Goal: Task Accomplishment & Management: Complete application form

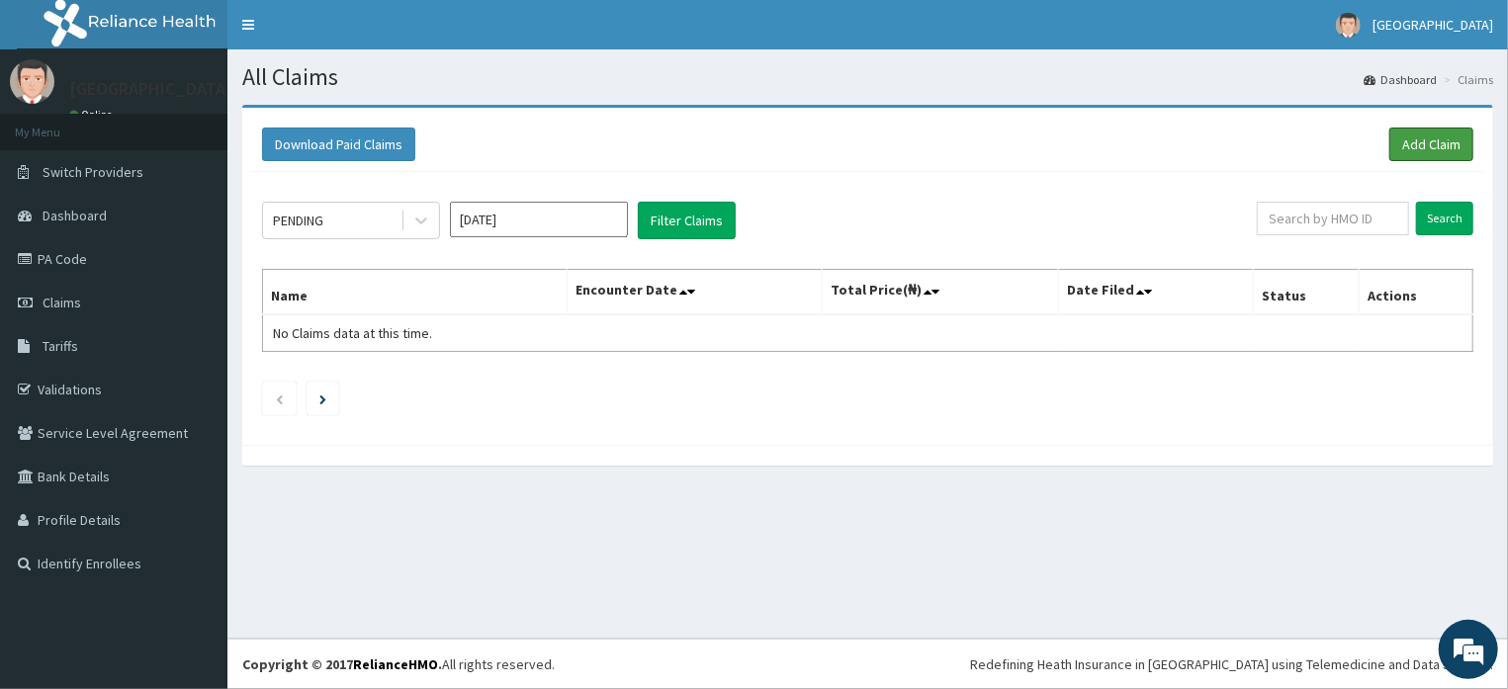
click at [1429, 136] on link "Add Claim" at bounding box center [1431, 145] width 84 height 34
click at [1425, 139] on link "Add Claim" at bounding box center [1431, 145] width 84 height 34
click at [1438, 136] on link "Add Claim" at bounding box center [1431, 145] width 84 height 34
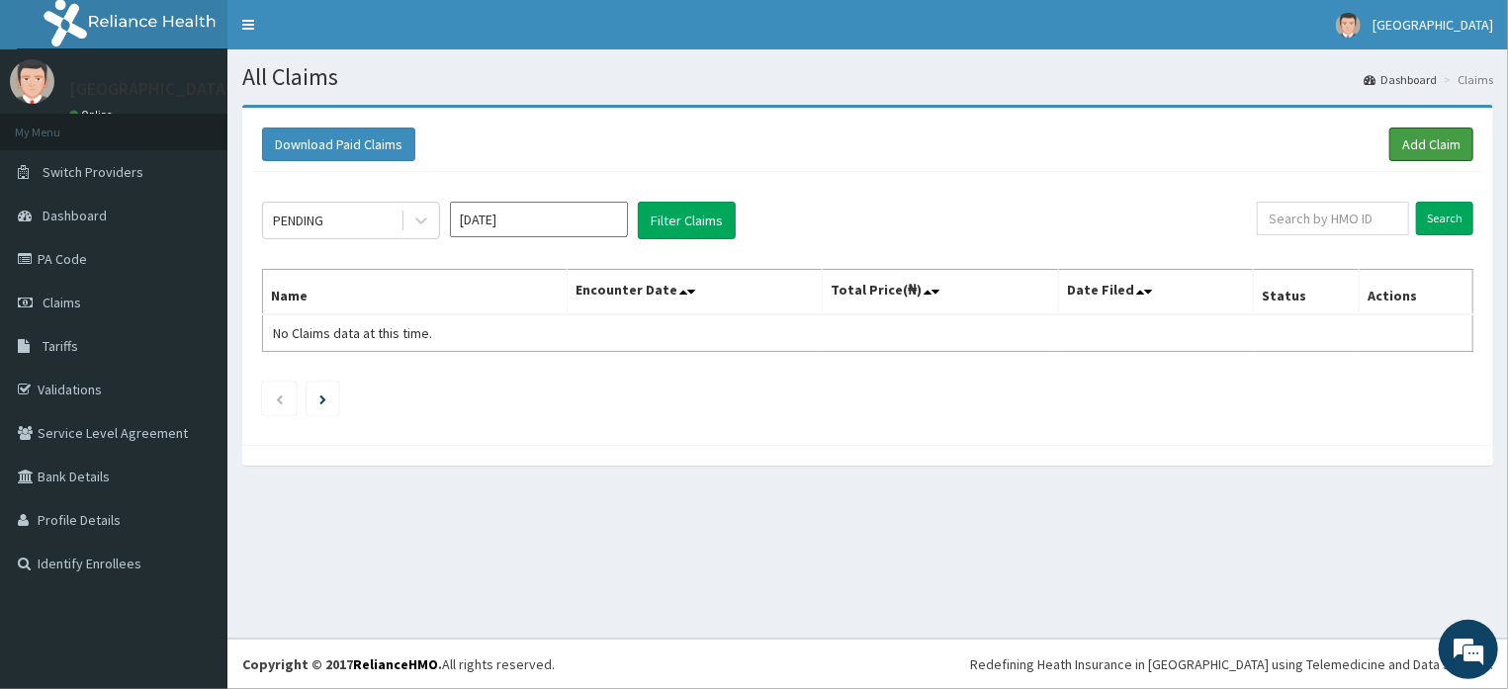
click at [1413, 145] on link "Add Claim" at bounding box center [1431, 145] width 84 height 34
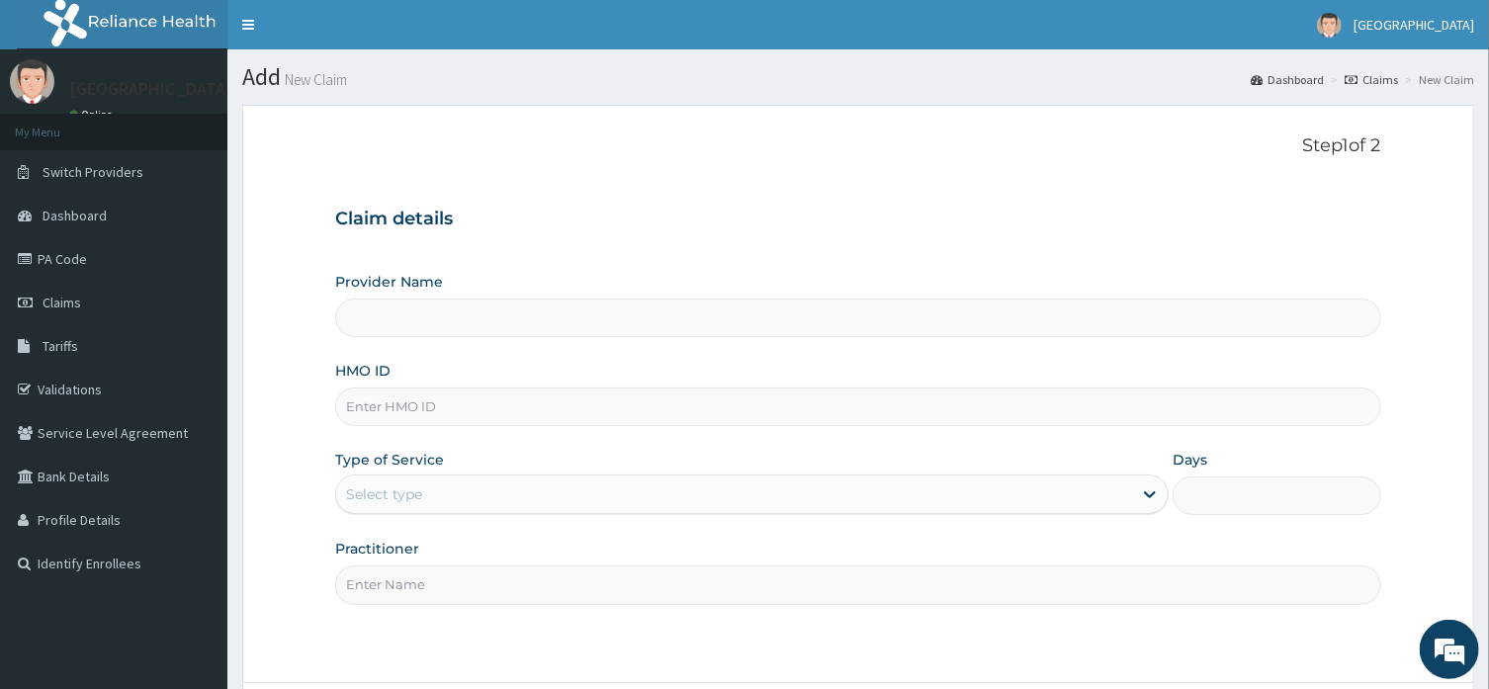
type input "Horeb [GEOGRAPHIC_DATA]"
click at [773, 417] on input "HMO ID" at bounding box center [857, 407] width 1045 height 39
type input "SWF/10030/D"
click at [511, 491] on div "Select type" at bounding box center [734, 495] width 796 height 32
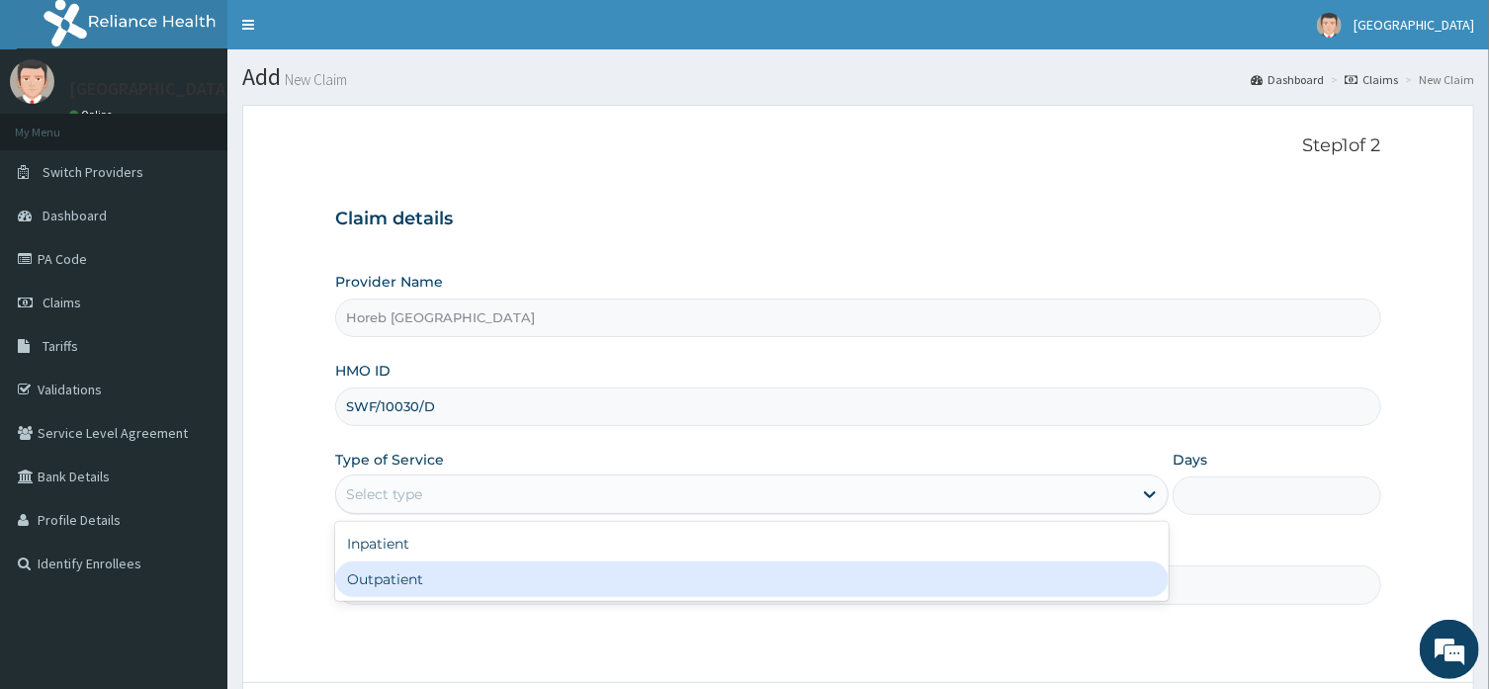
click at [483, 577] on div "Outpatient" at bounding box center [751, 580] width 833 height 36
type input "1"
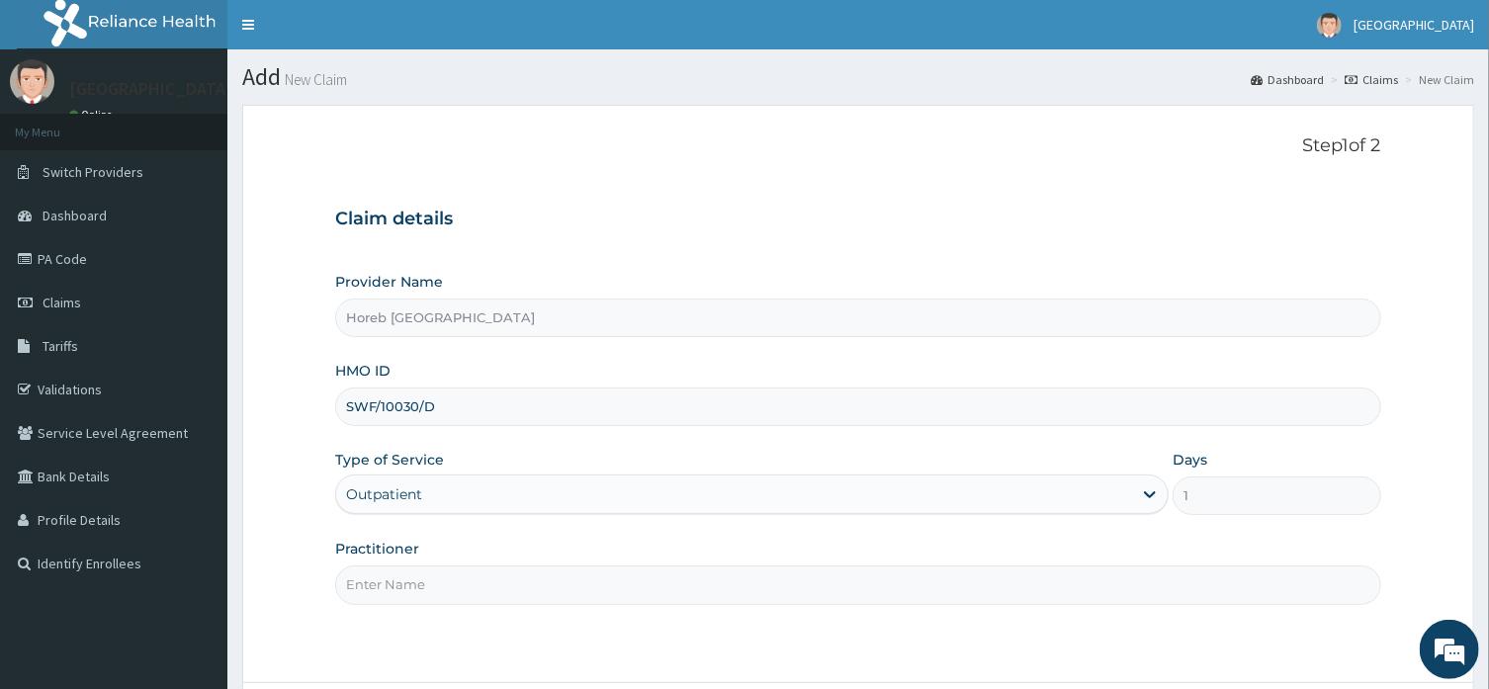
drag, startPoint x: 485, startPoint y: 571, endPoint x: 482, endPoint y: 586, distance: 15.1
click at [482, 586] on input "Practitioner" at bounding box center [857, 585] width 1045 height 39
type input "GENERAL"
click at [624, 647] on div "Step 1 of 2 Claim details Provider Name [GEOGRAPHIC_DATA] HMO ID SWF/10030/D Ty…" at bounding box center [857, 393] width 1045 height 517
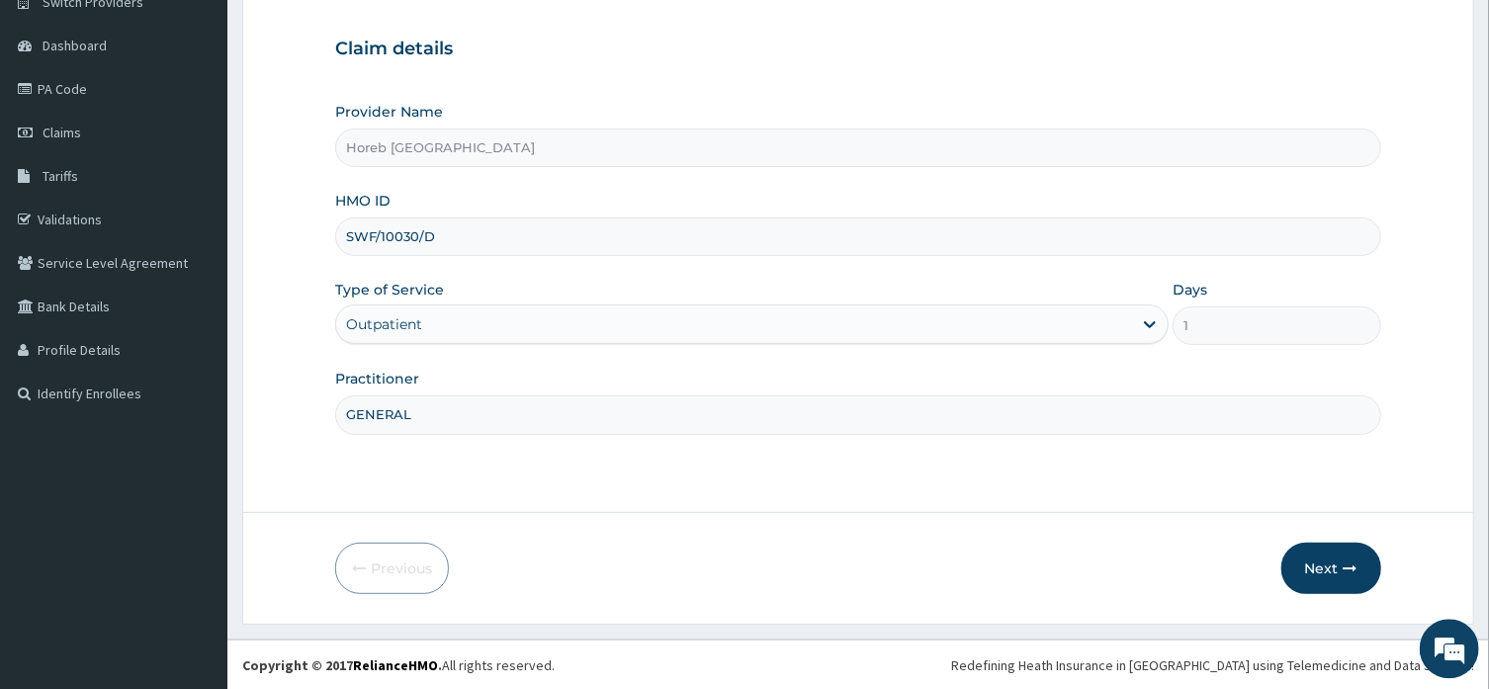
scroll to position [171, 0]
click at [1321, 569] on button "Next" at bounding box center [1331, 567] width 100 height 51
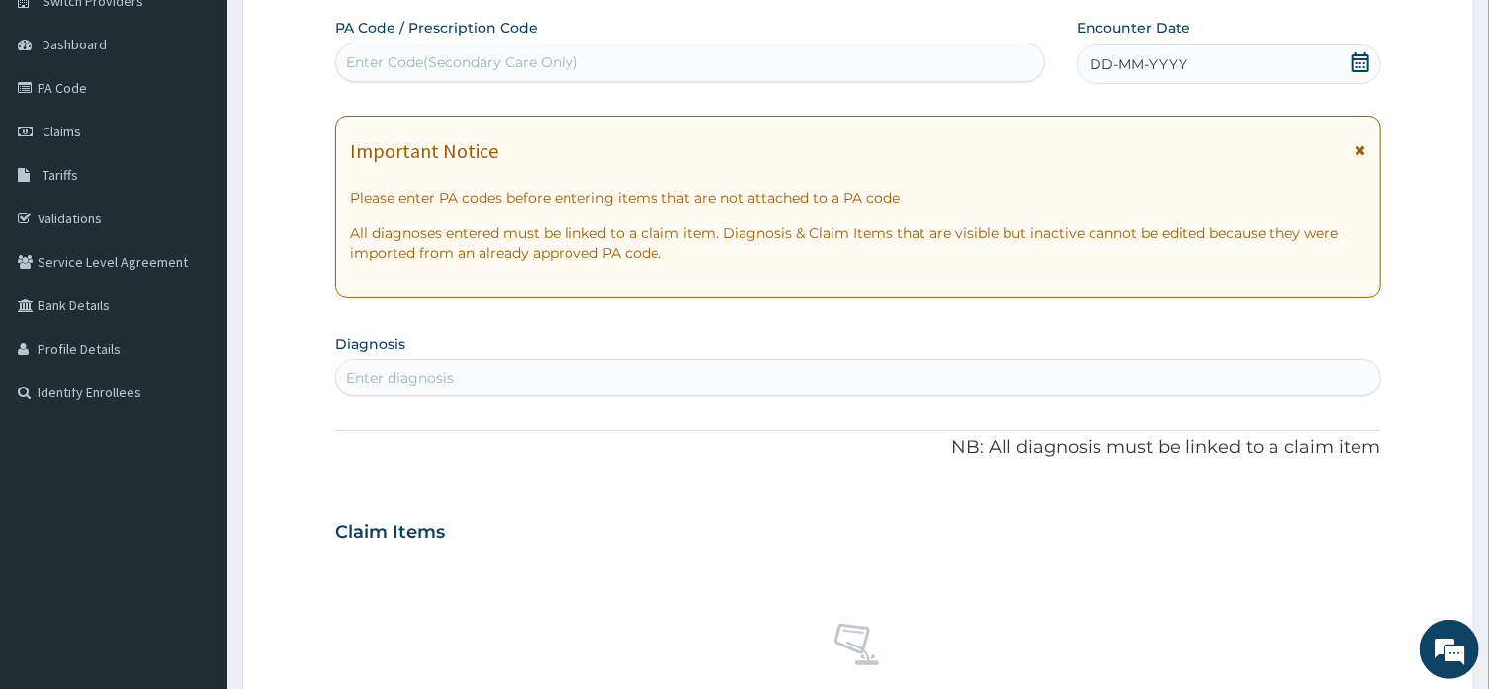
click at [1361, 58] on icon at bounding box center [1361, 62] width 18 height 20
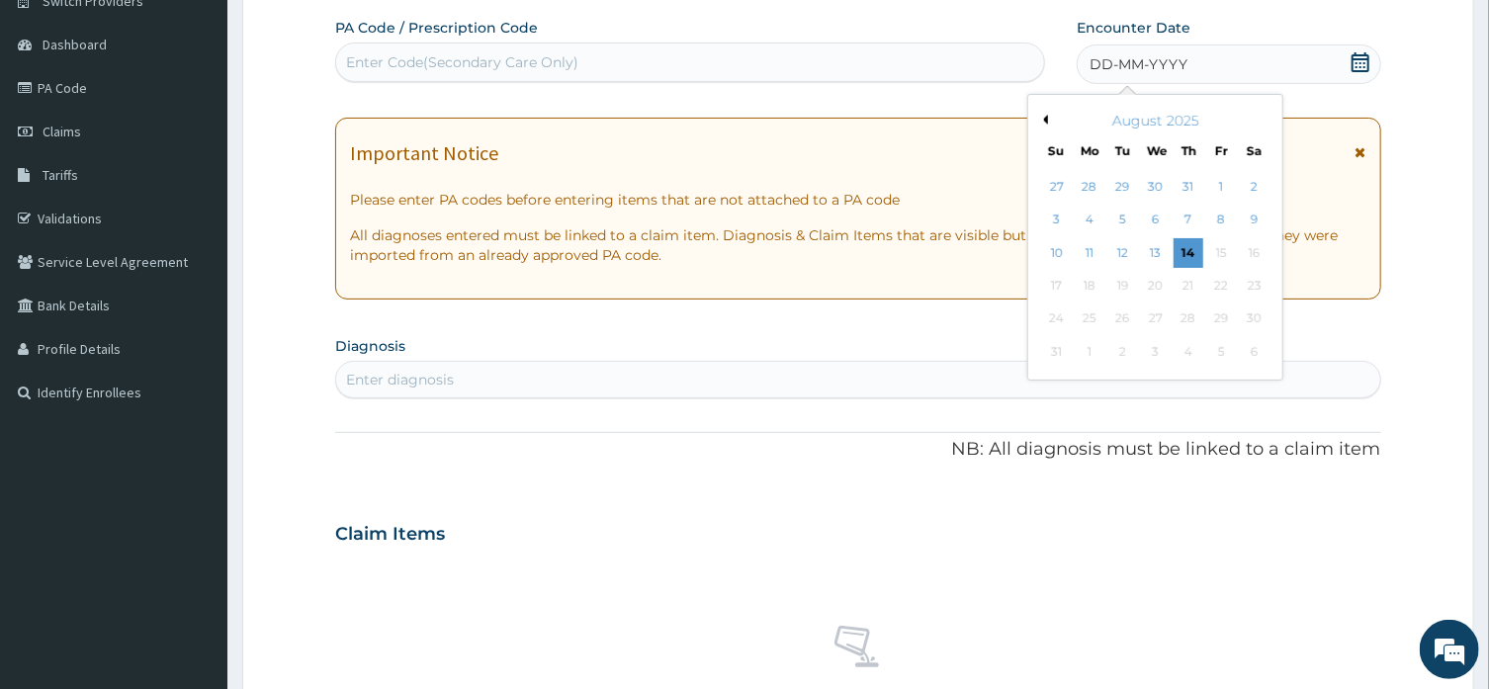
click at [1049, 120] on div "August 2025" at bounding box center [1155, 121] width 238 height 20
click at [1044, 124] on button "Previous Month" at bounding box center [1043, 120] width 10 height 10
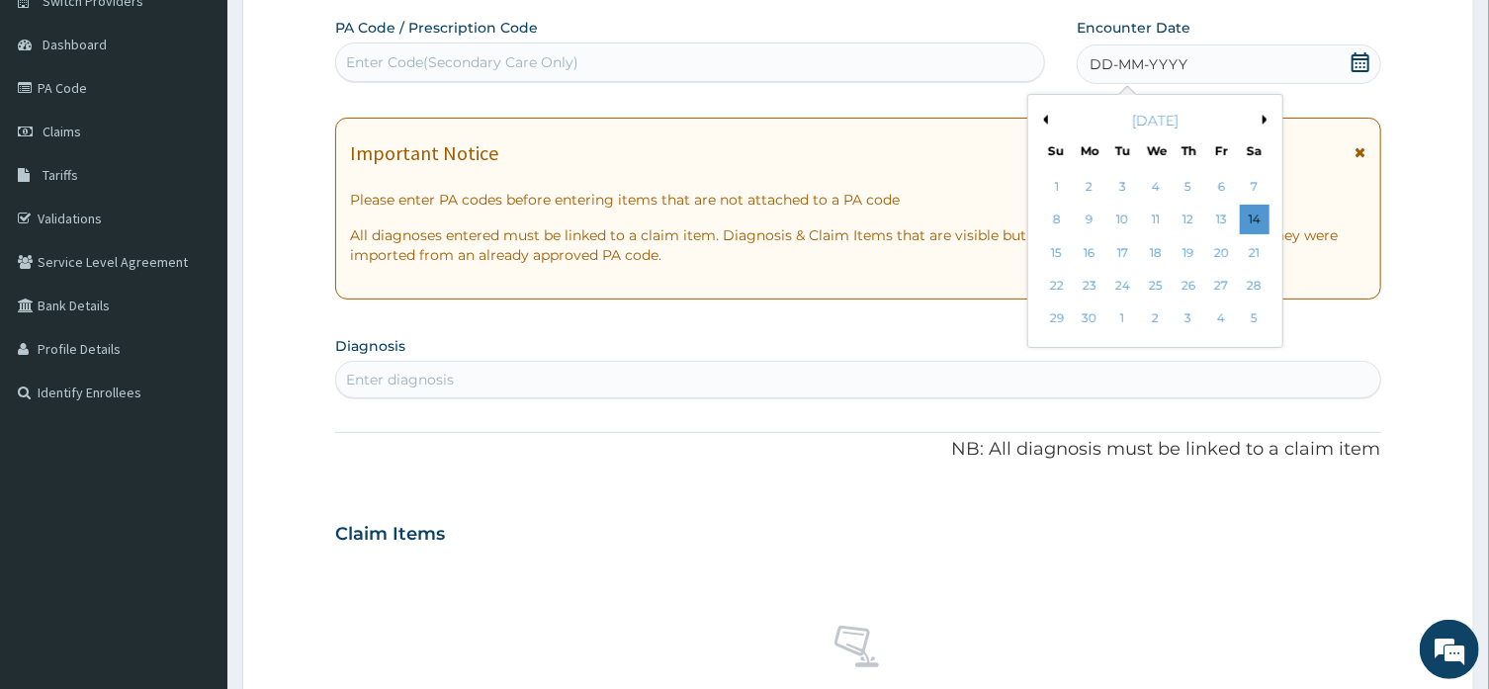
click at [1044, 124] on button "Previous Month" at bounding box center [1043, 120] width 10 height 10
click at [1058, 286] on div "18" at bounding box center [1057, 286] width 30 height 30
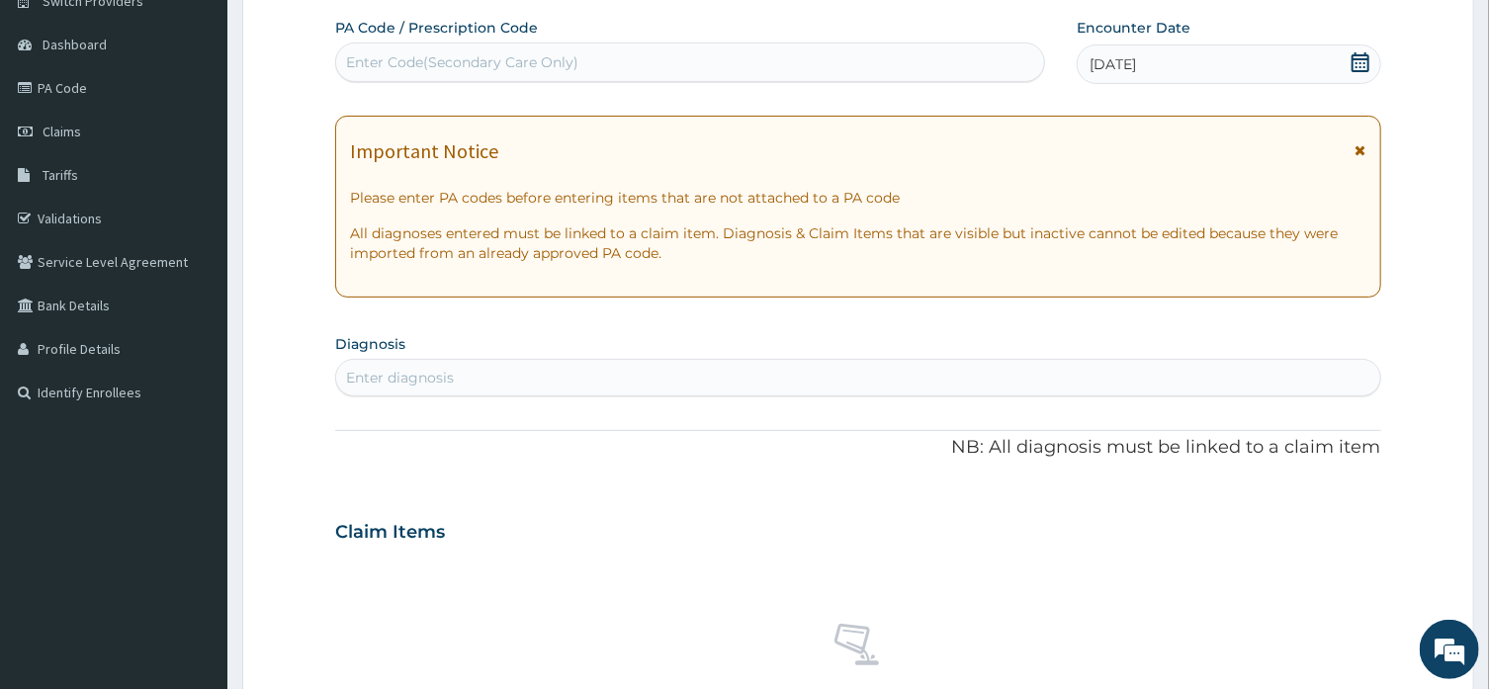
click at [428, 366] on div "Enter diagnosis" at bounding box center [857, 378] width 1043 height 32
type input "PLASMOD"
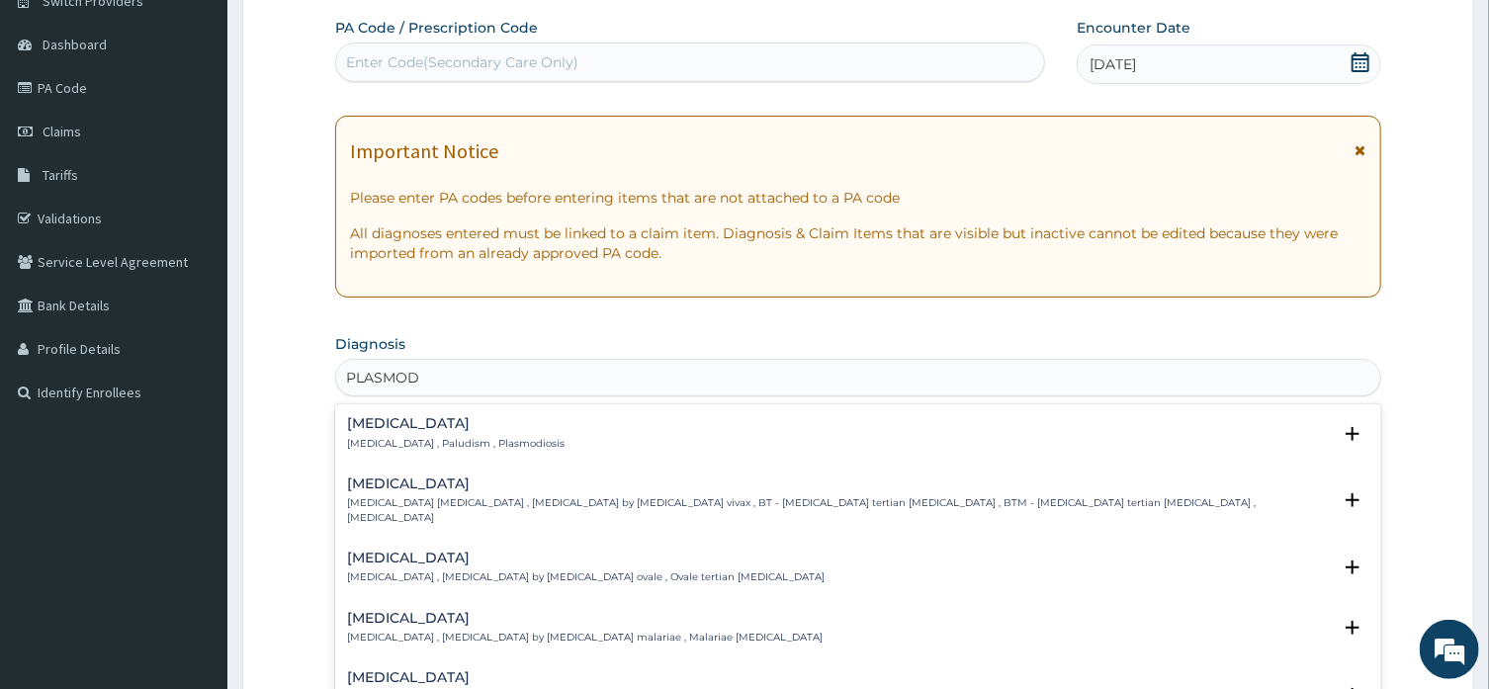
click at [426, 426] on h4 "[MEDICAL_DATA]" at bounding box center [456, 423] width 218 height 15
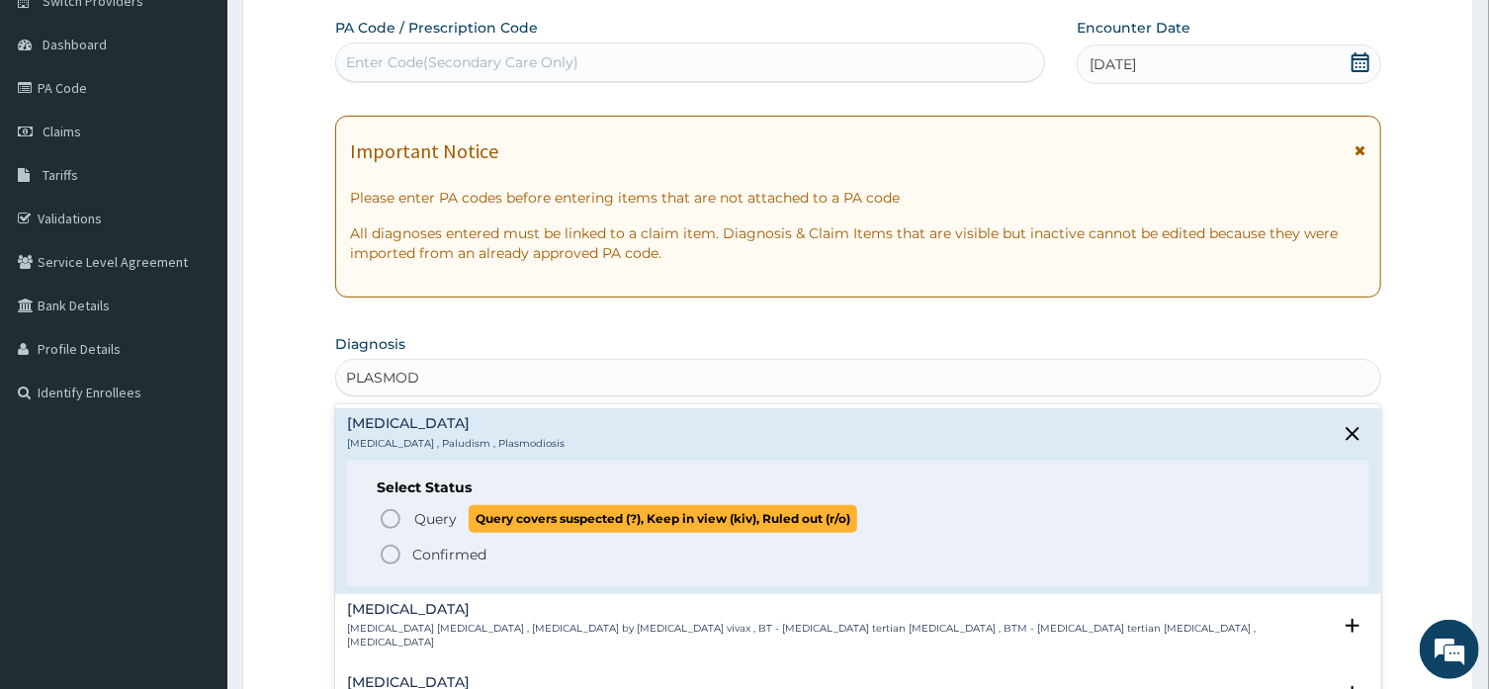
click at [463, 513] on p "Query Query covers suspected (?), Keep in view (kiv), Ruled out (r/o)" at bounding box center [634, 518] width 445 height 27
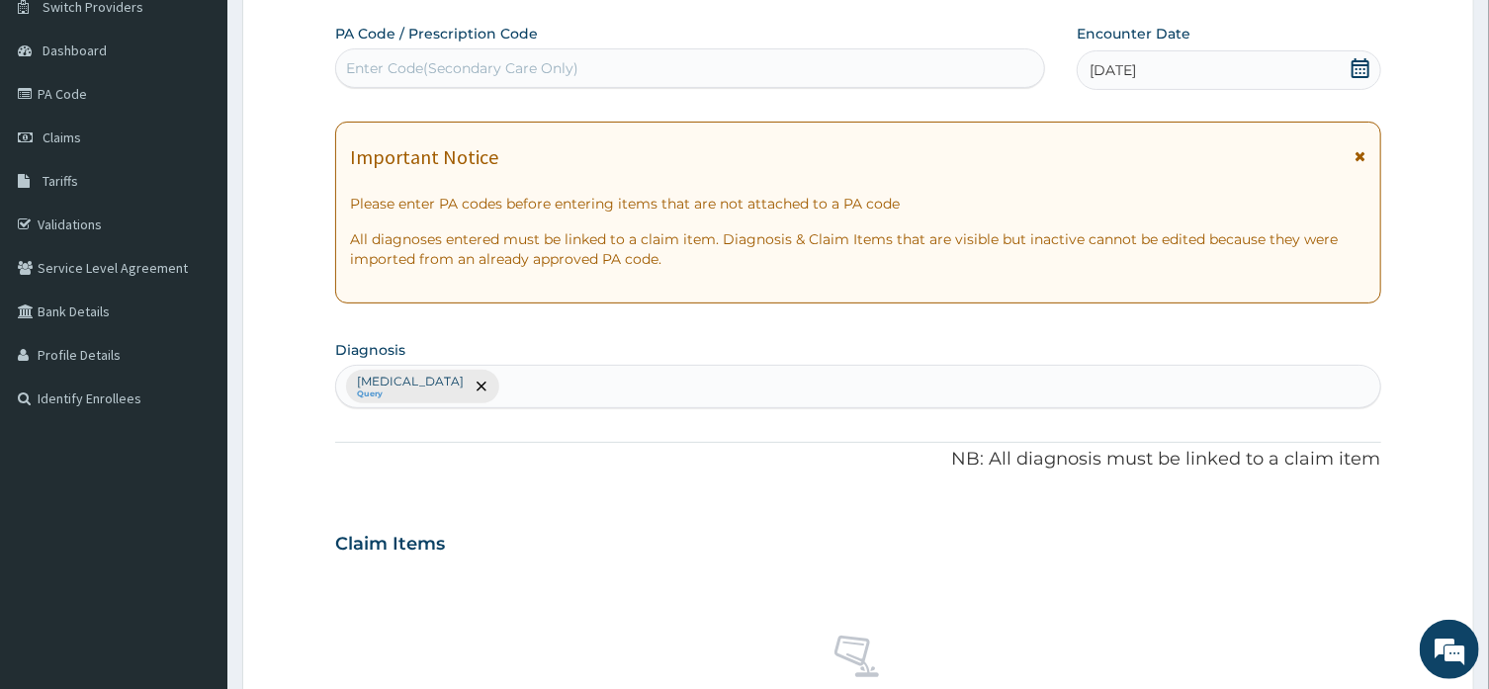
scroll to position [153, 0]
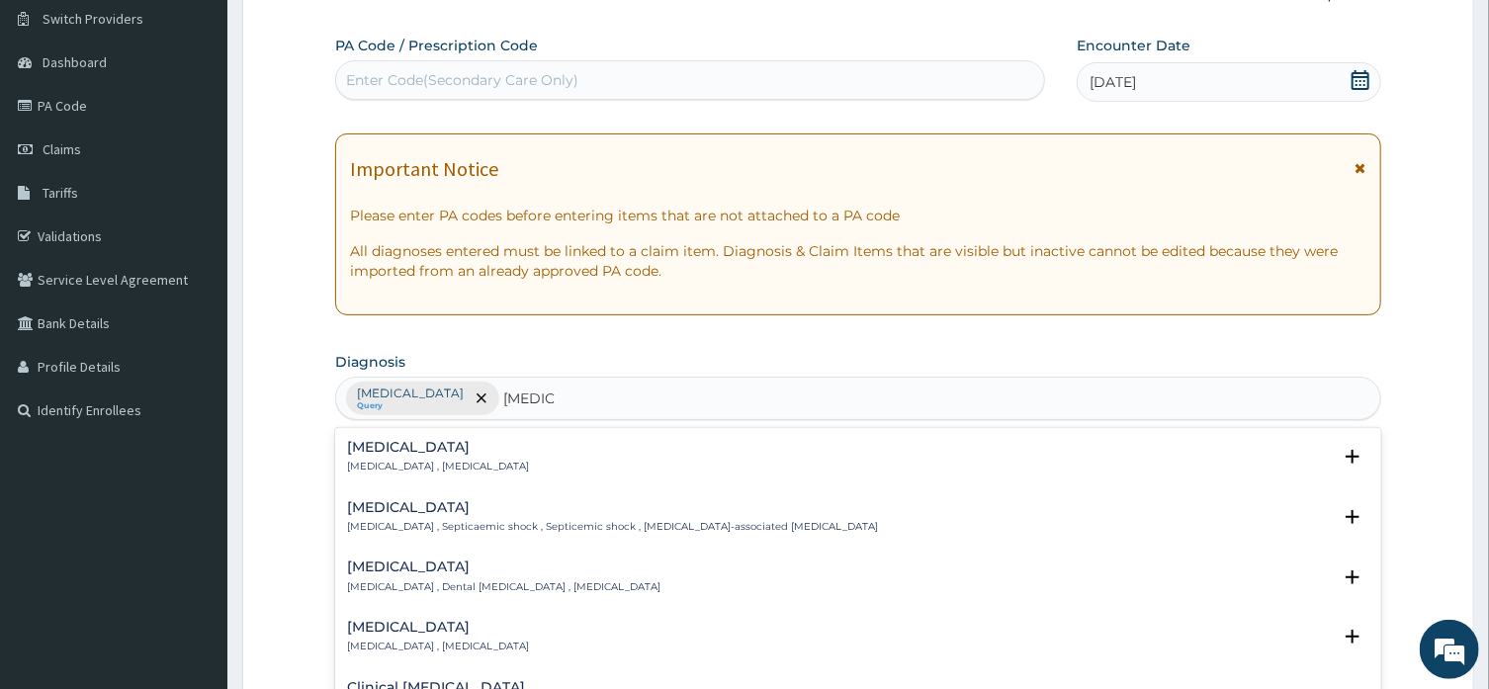
type input "[MEDICAL_DATA]\"
click at [451, 452] on h4 "[MEDICAL_DATA]" at bounding box center [438, 447] width 182 height 15
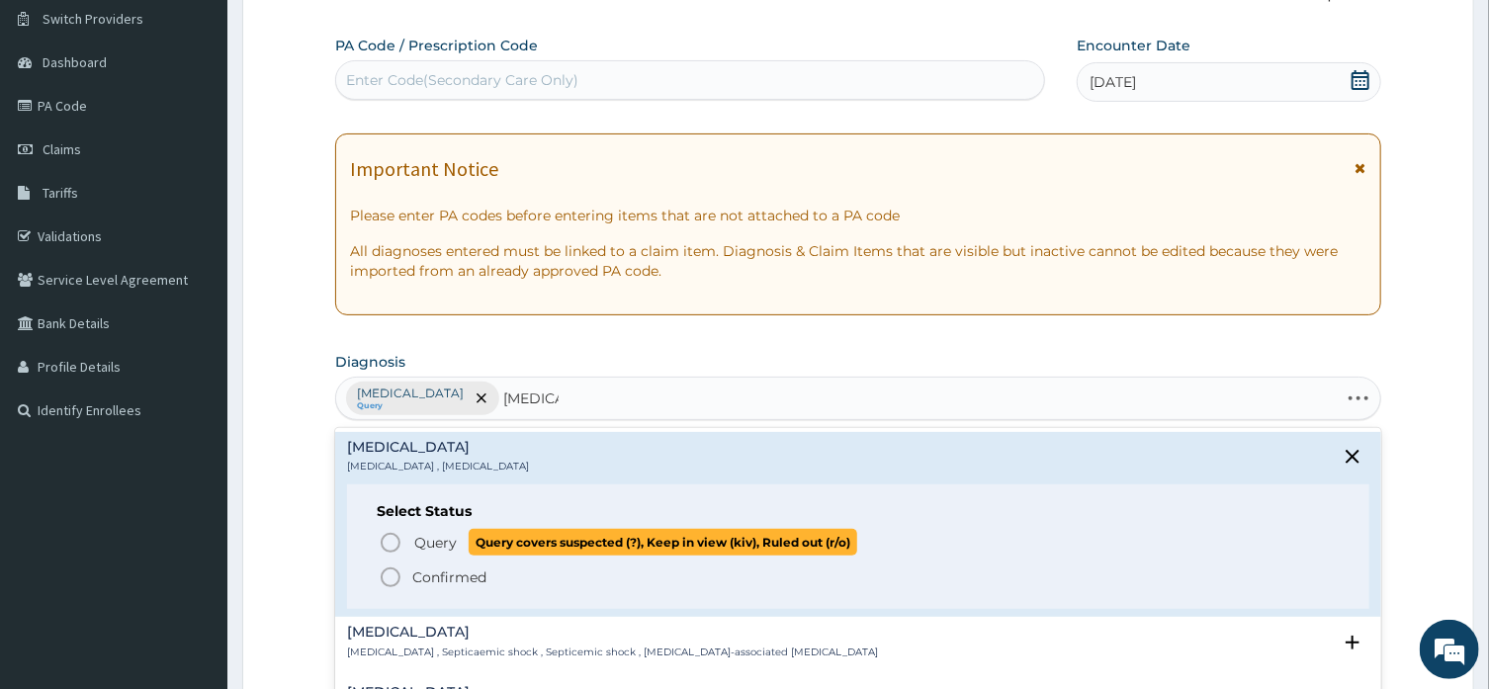
click at [579, 543] on span "Query covers suspected (?), Keep in view (kiv), Ruled out (r/o)" at bounding box center [663, 542] width 389 height 27
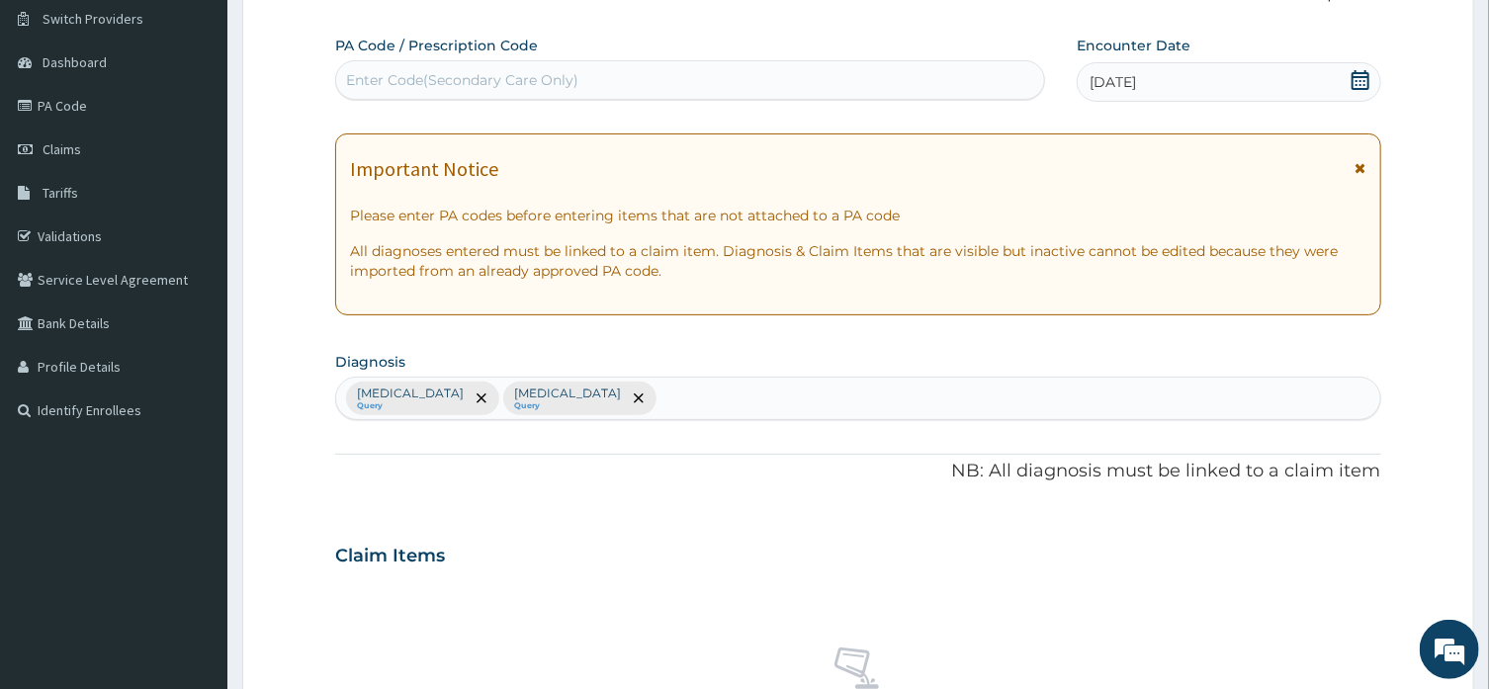
click at [595, 484] on div "PA Code / Prescription Code Enter Code(Secondary Care Only) Encounter Date [DAT…" at bounding box center [857, 550] width 1045 height 1029
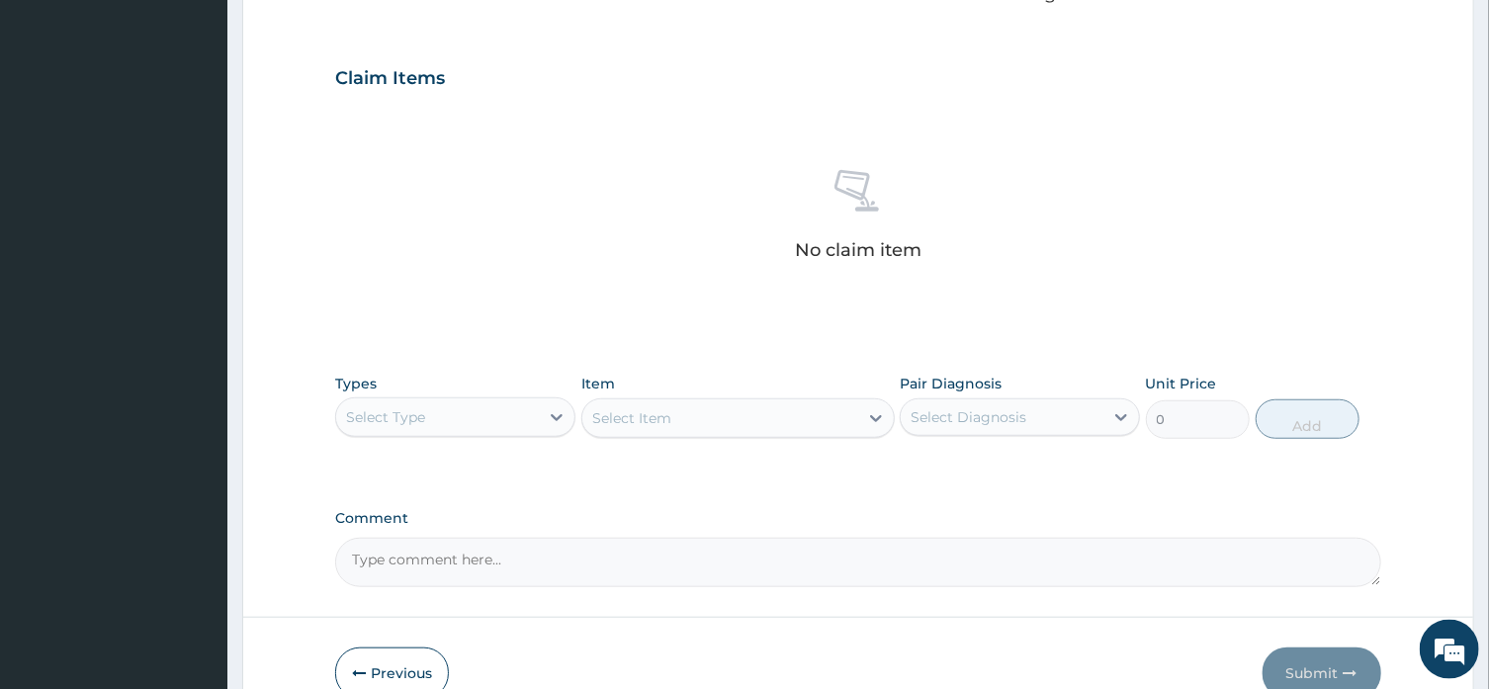
scroll to position [683, 0]
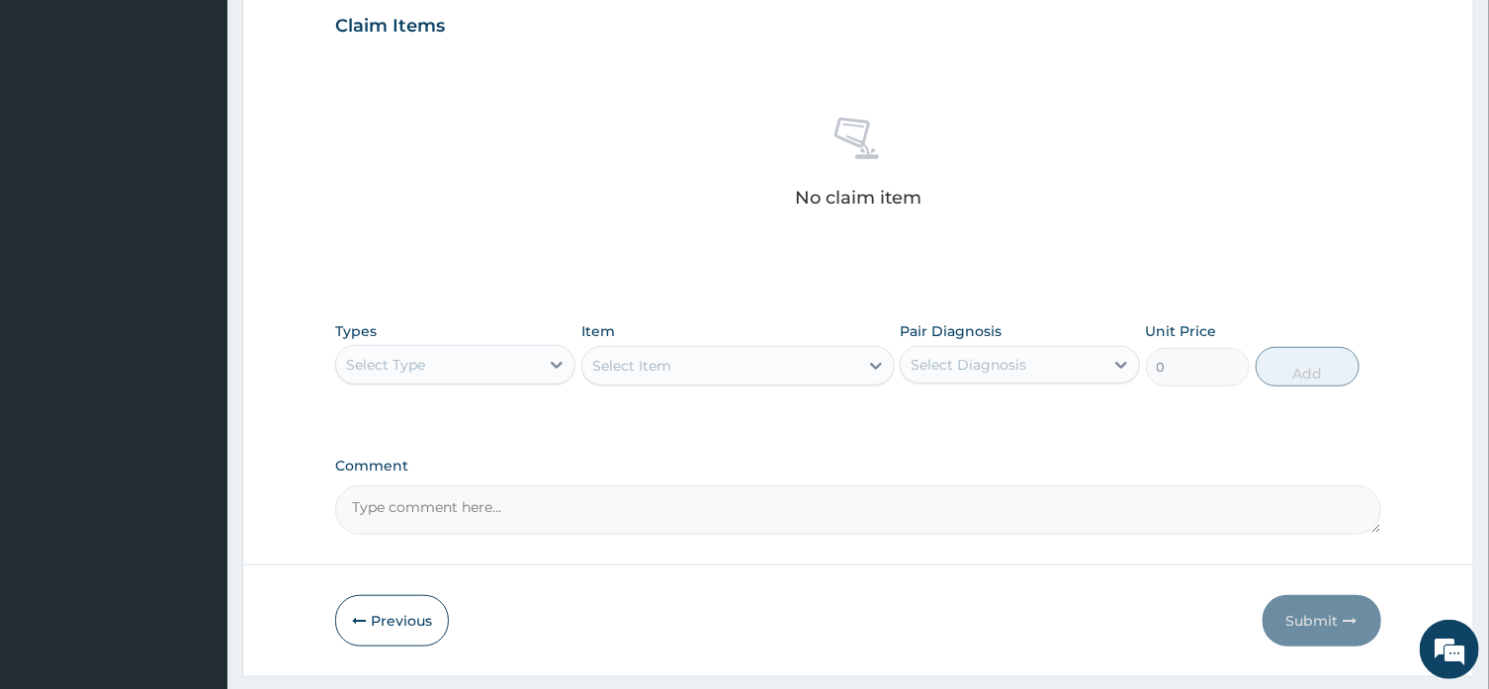
click at [491, 365] on div "Select Type" at bounding box center [437, 365] width 203 height 32
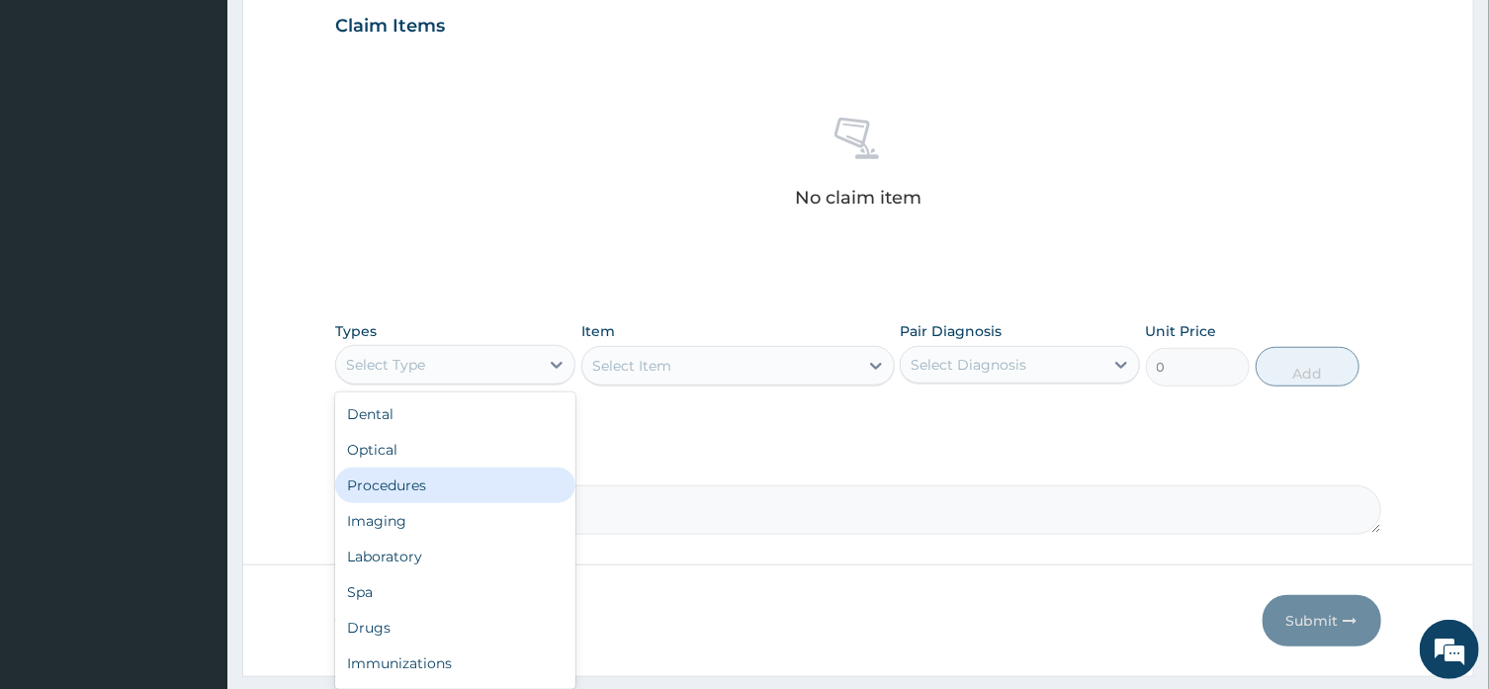
click at [477, 473] on div "Procedures" at bounding box center [455, 486] width 240 height 36
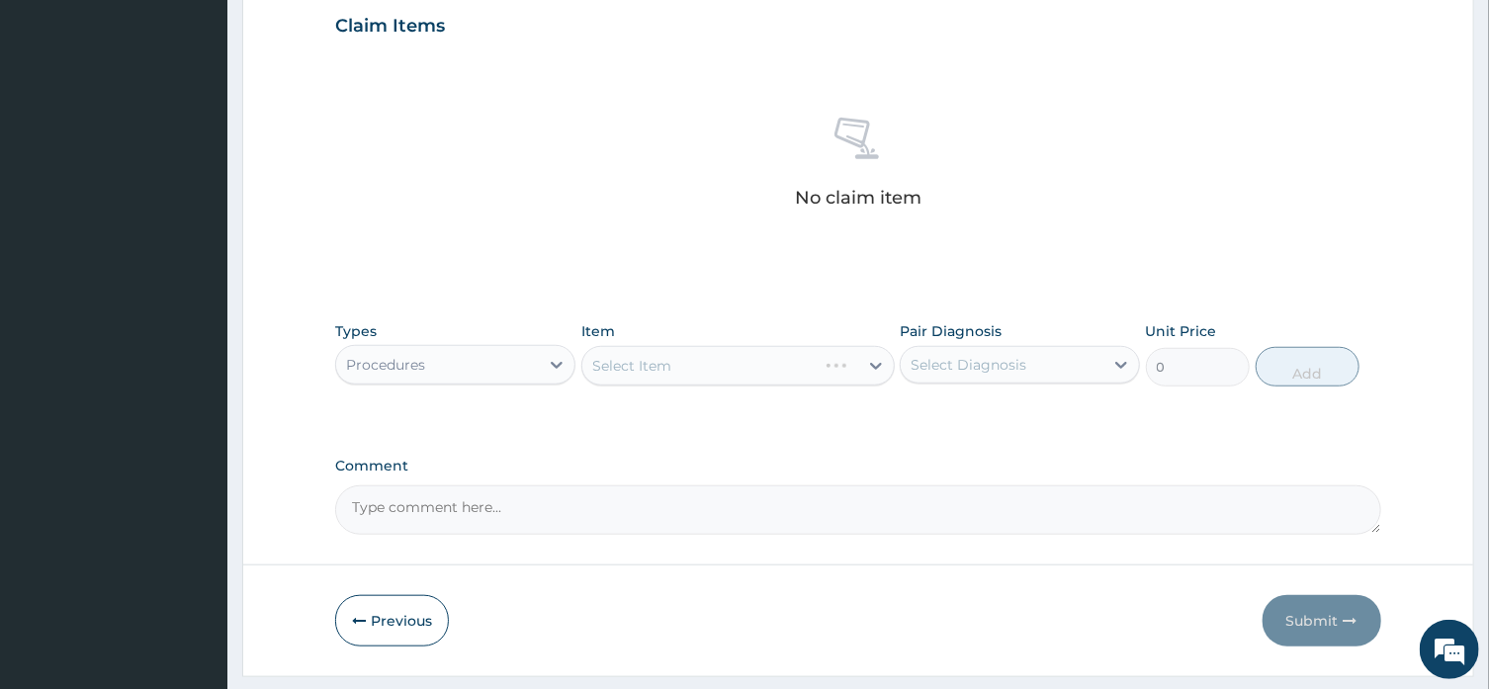
click at [660, 371] on div "Select Item" at bounding box center [737, 366] width 313 height 40
click at [879, 365] on icon at bounding box center [876, 366] width 20 height 20
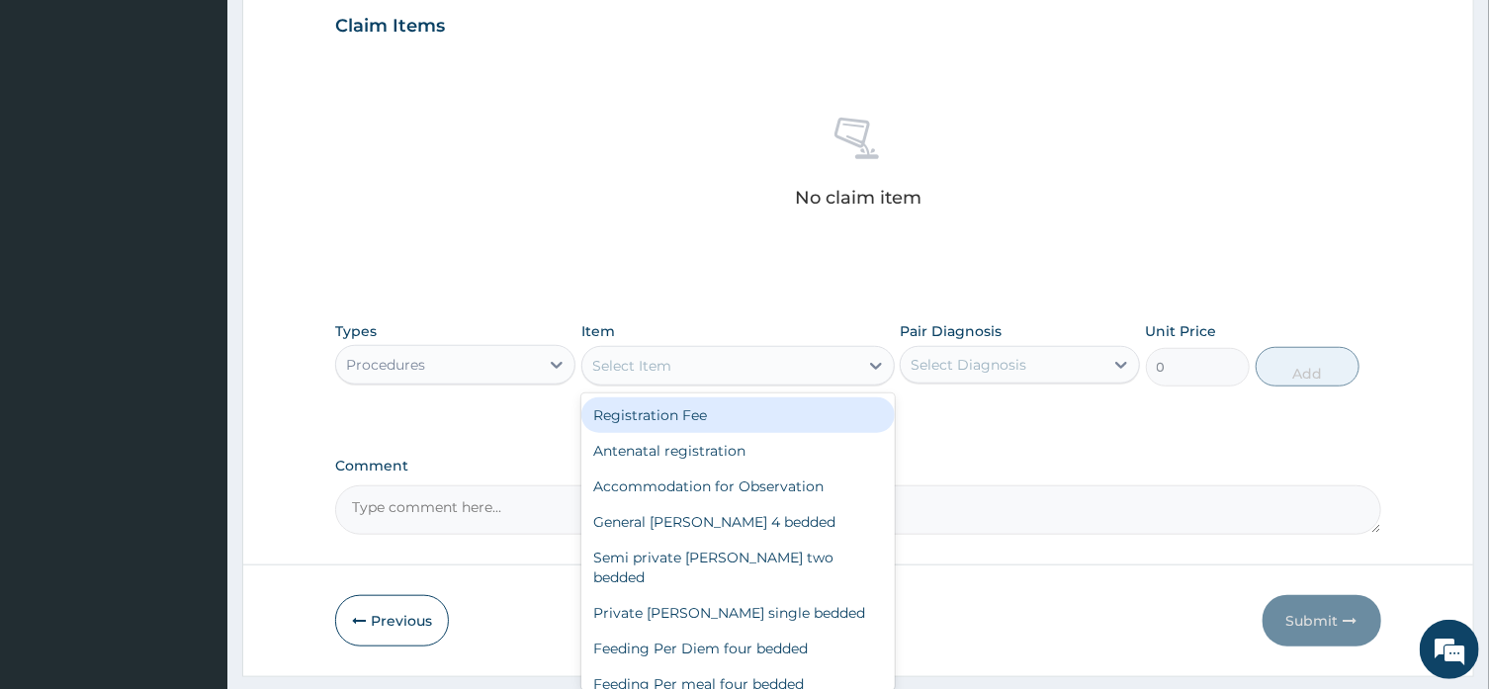
click at [853, 413] on div "Registration Fee" at bounding box center [737, 415] width 313 height 36
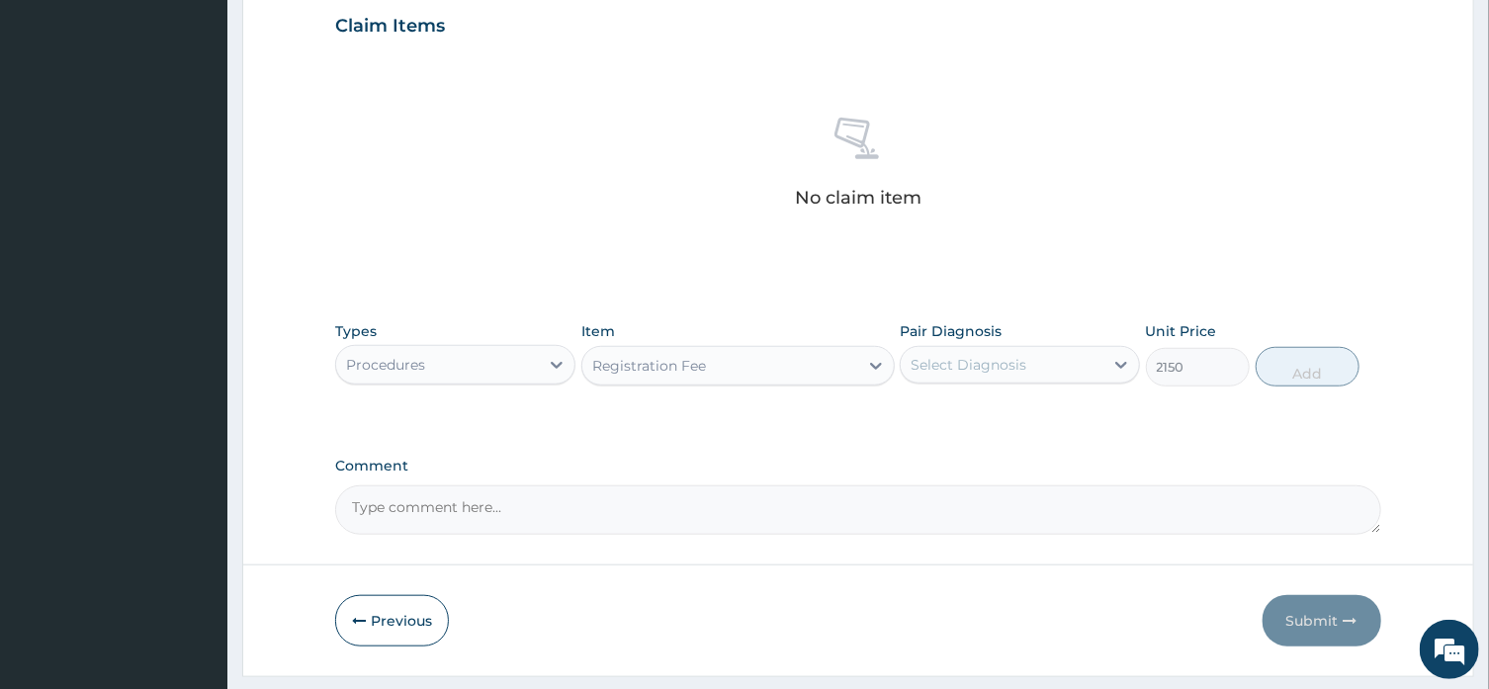
type input "2150"
click at [1106, 370] on div at bounding box center [1121, 365] width 36 height 36
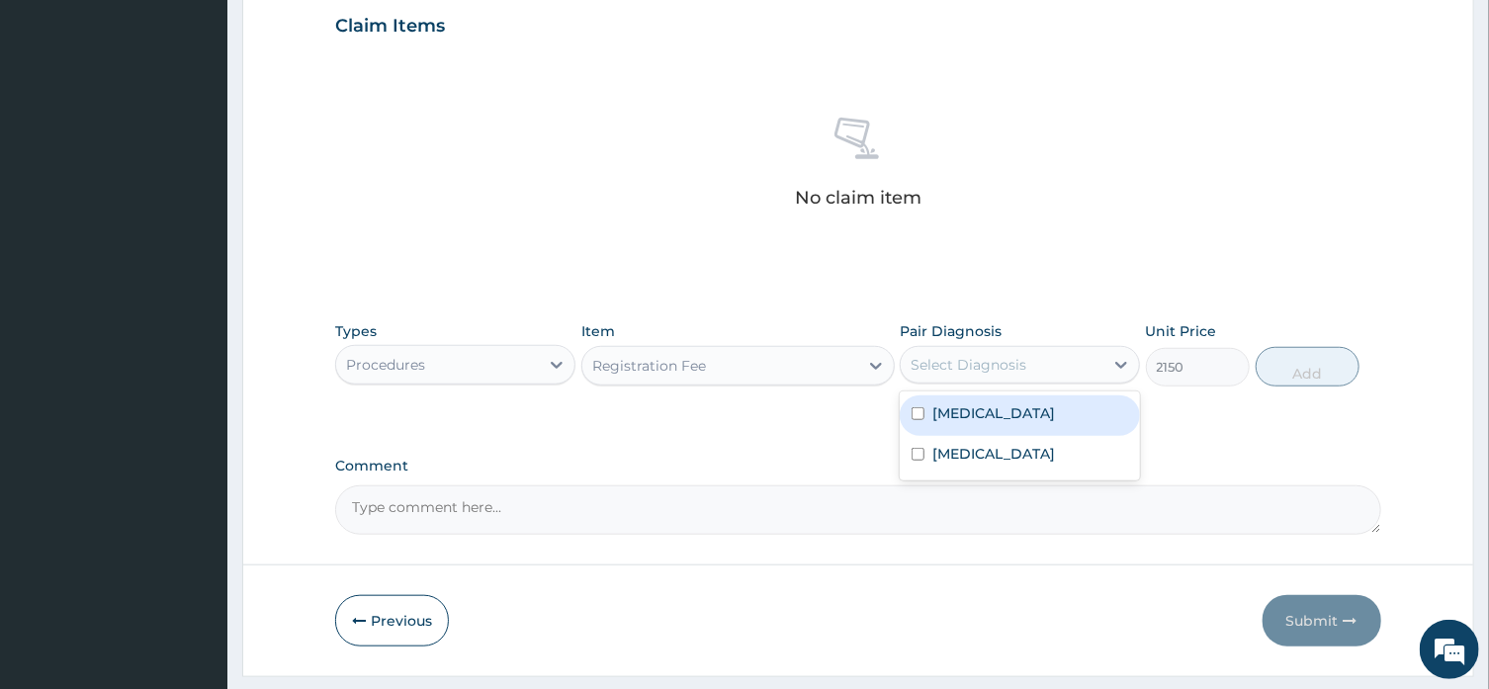
click at [1076, 418] on div "[MEDICAL_DATA]" at bounding box center [1020, 415] width 240 height 41
checkbox input "true"
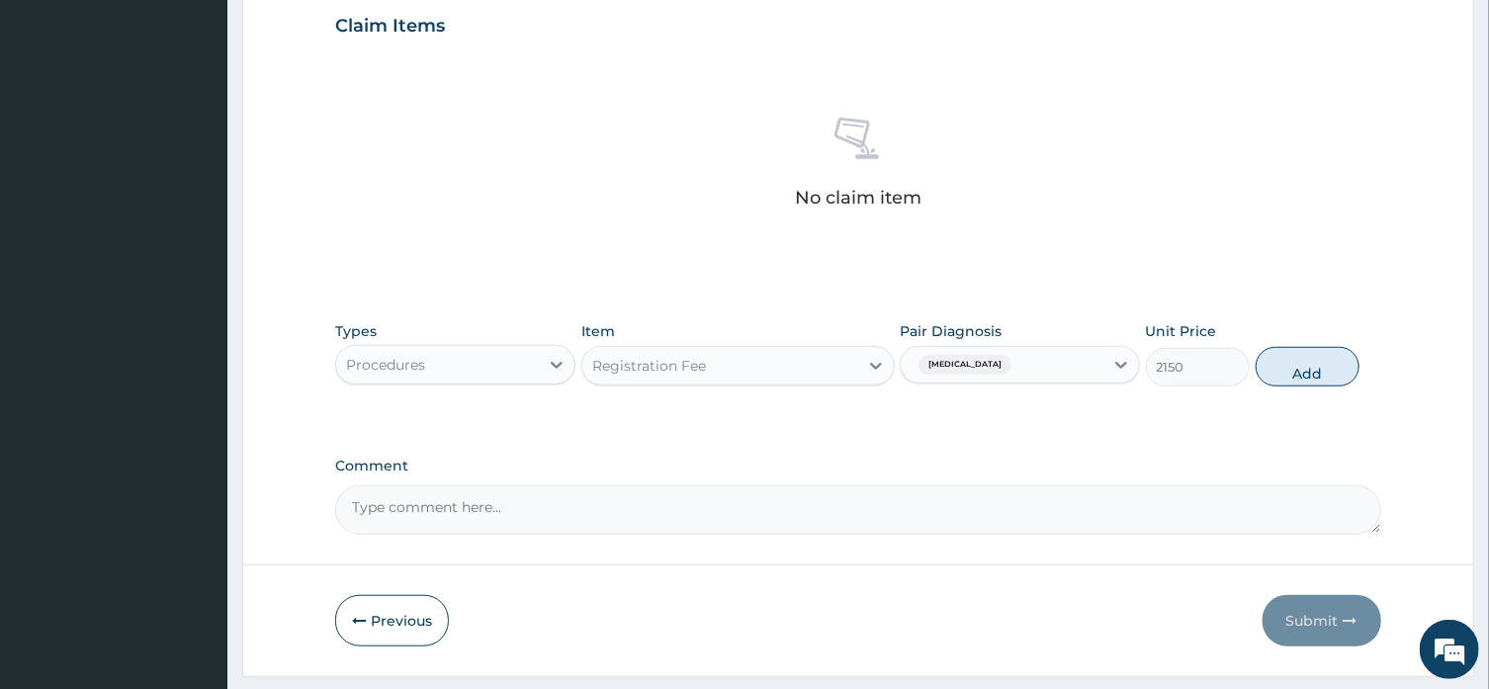
click at [1283, 379] on button "Add" at bounding box center [1308, 367] width 105 height 40
type input "0"
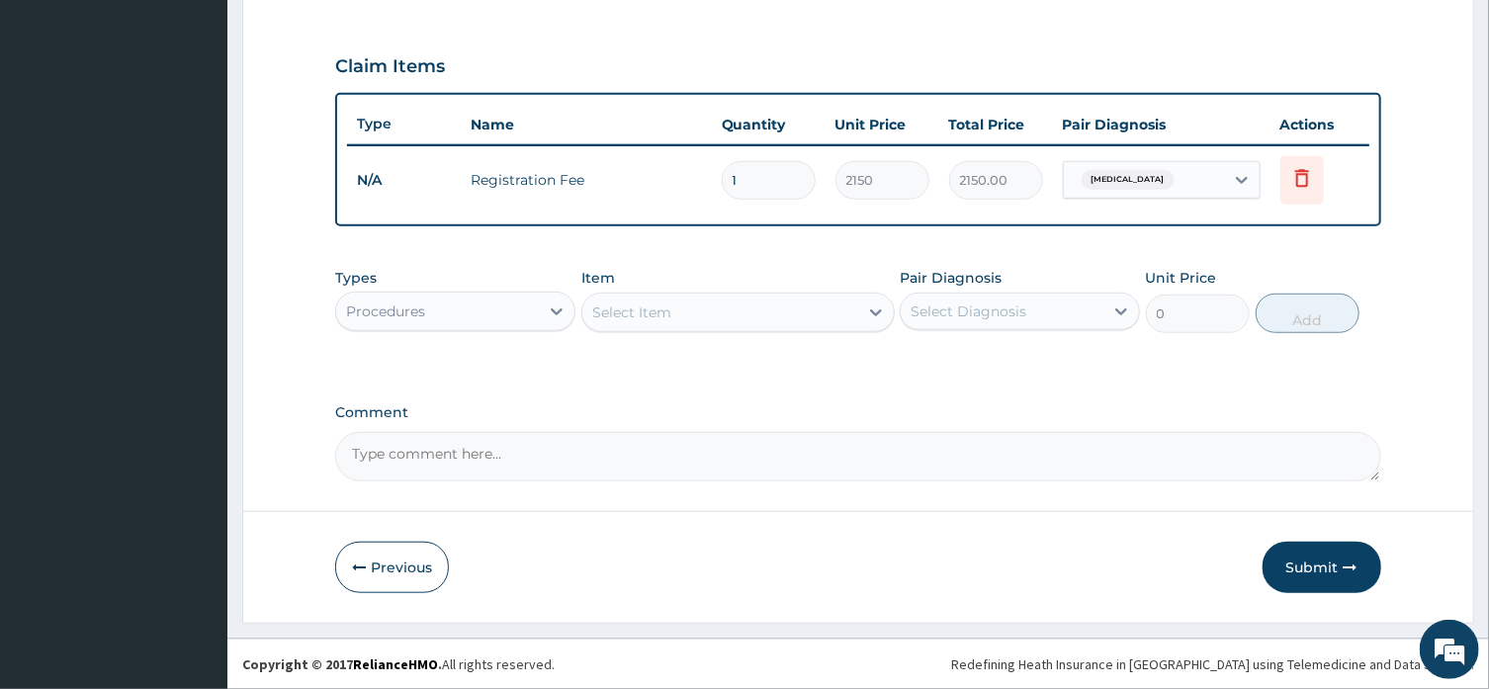
scroll to position [641, 0]
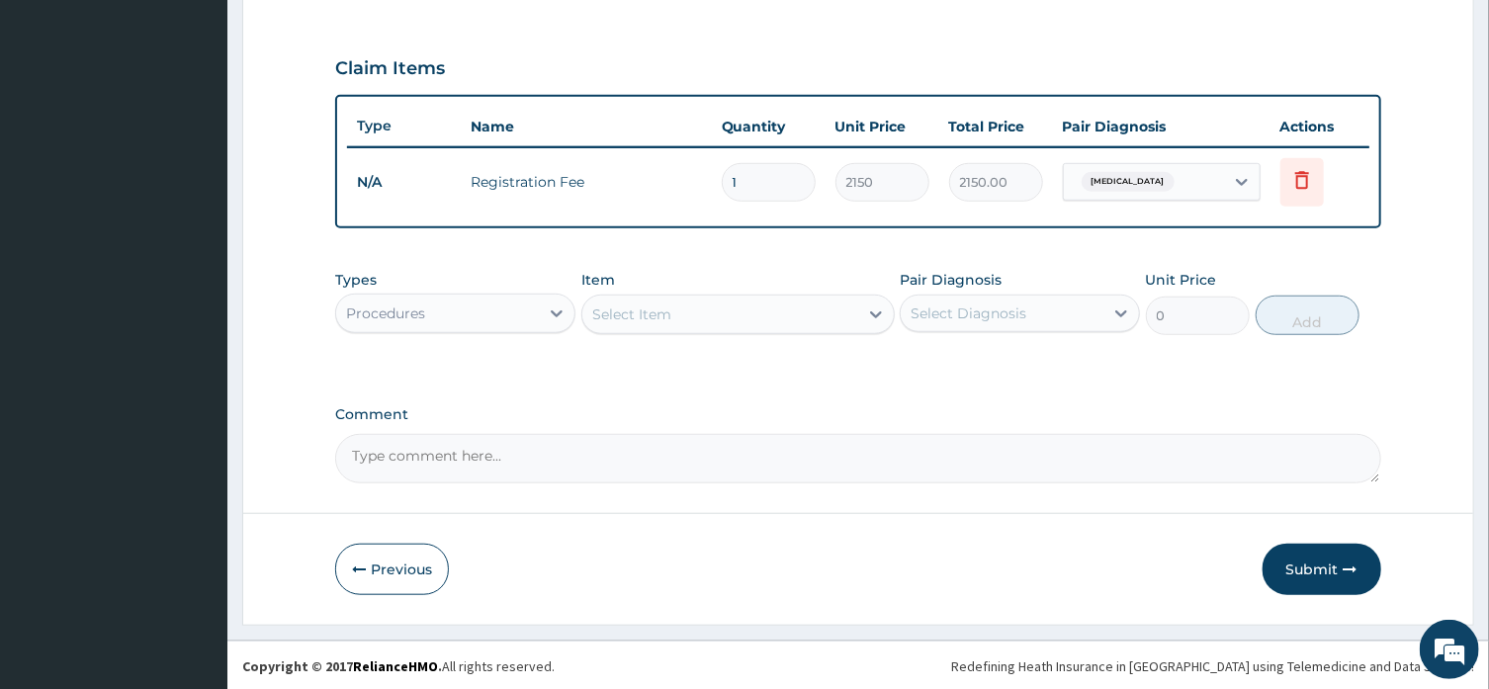
click at [673, 315] on div "Select Item" at bounding box center [720, 315] width 276 height 32
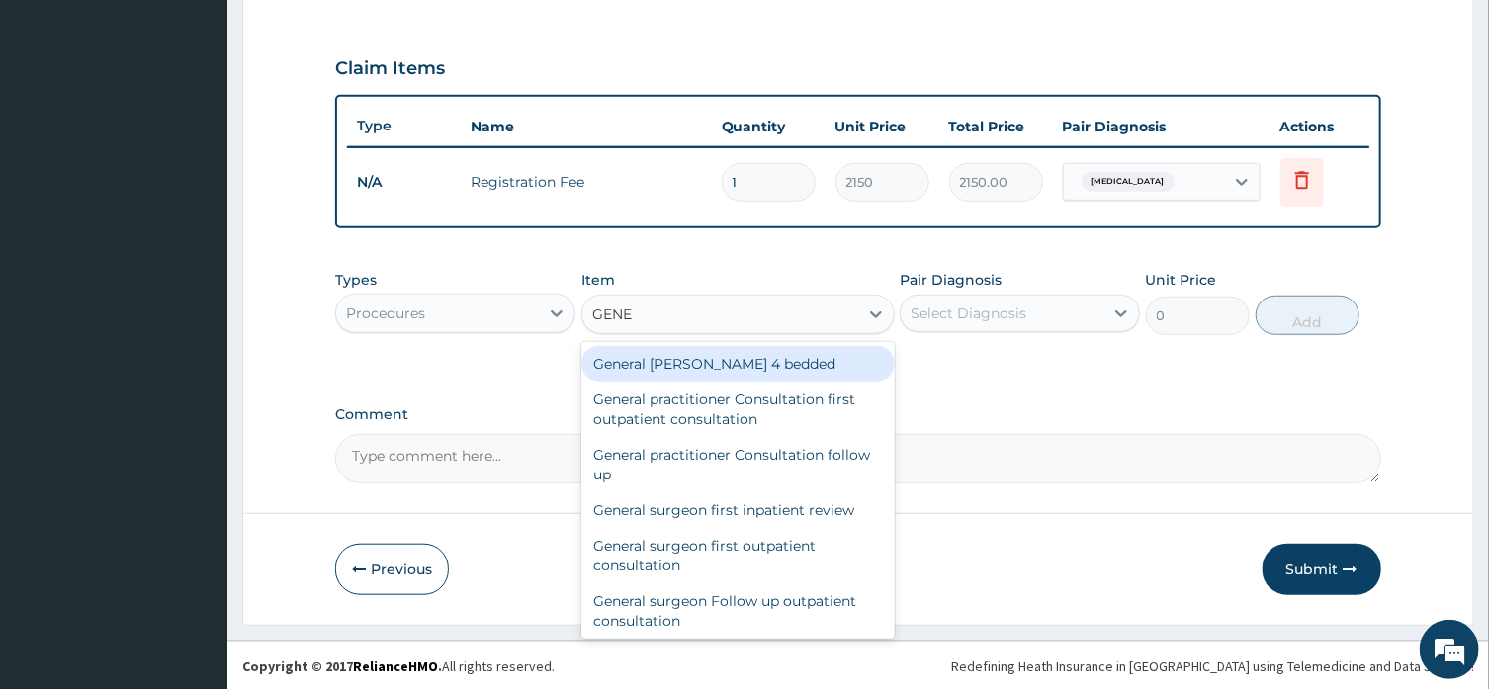
type input "GENER"
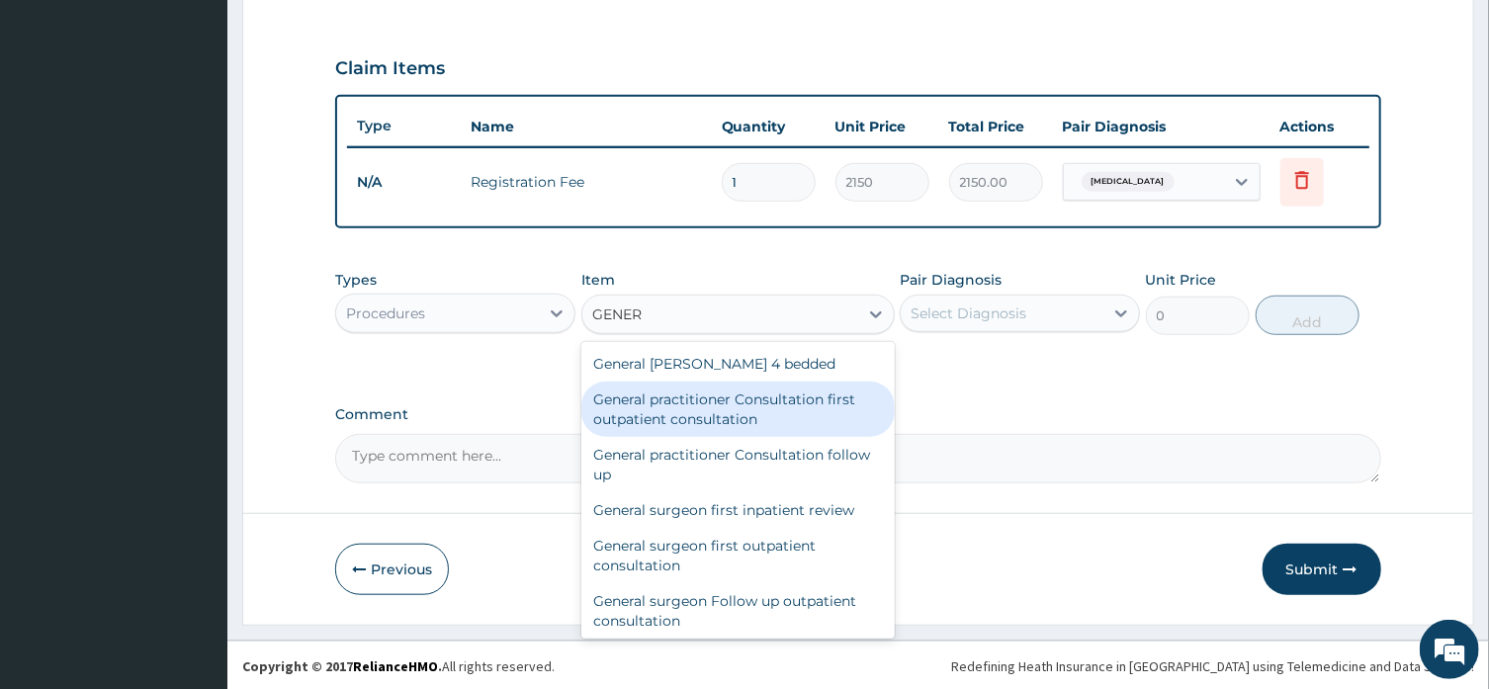
click at [793, 394] on div "General practitioner Consultation first outpatient consultation" at bounding box center [737, 409] width 313 height 55
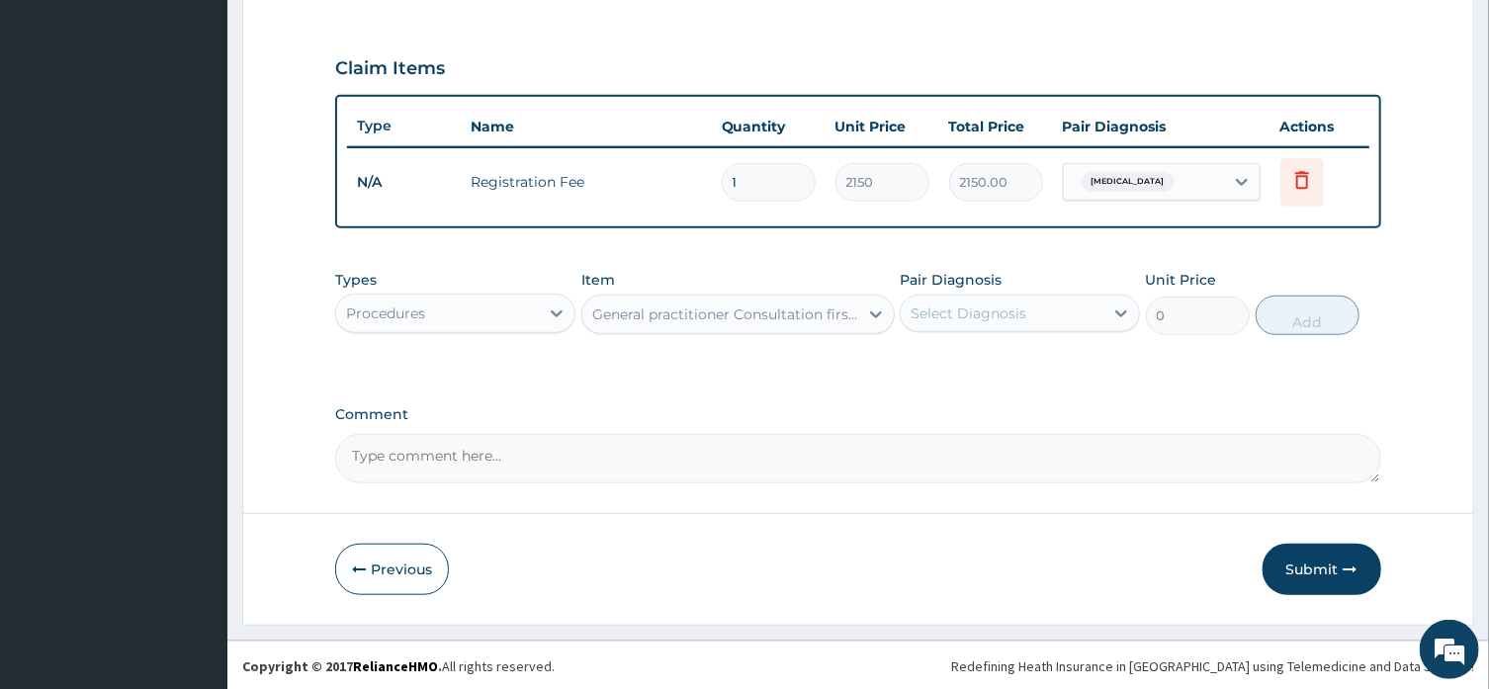
type input "3547.5"
click at [1011, 305] on div "Select Diagnosis" at bounding box center [969, 314] width 116 height 20
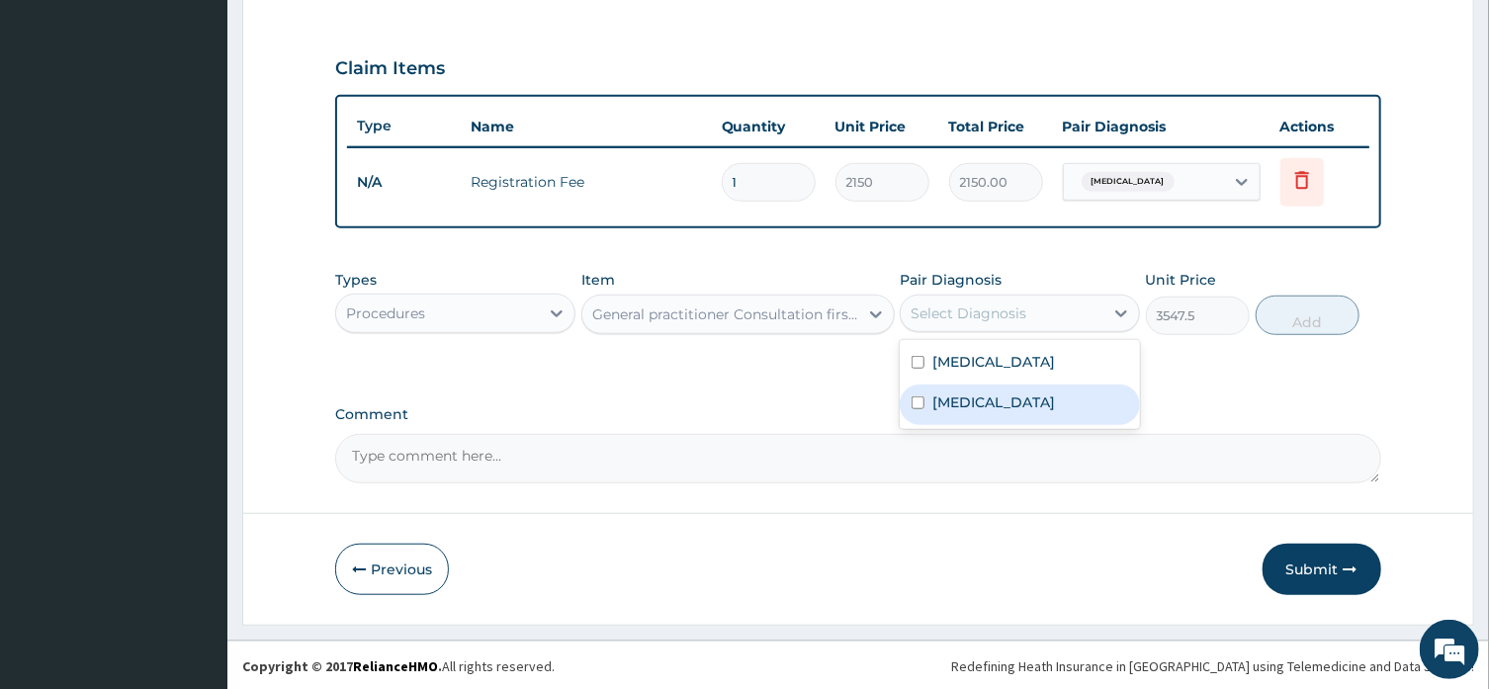
click at [1041, 403] on div "[MEDICAL_DATA]" at bounding box center [1020, 405] width 240 height 41
checkbox input "true"
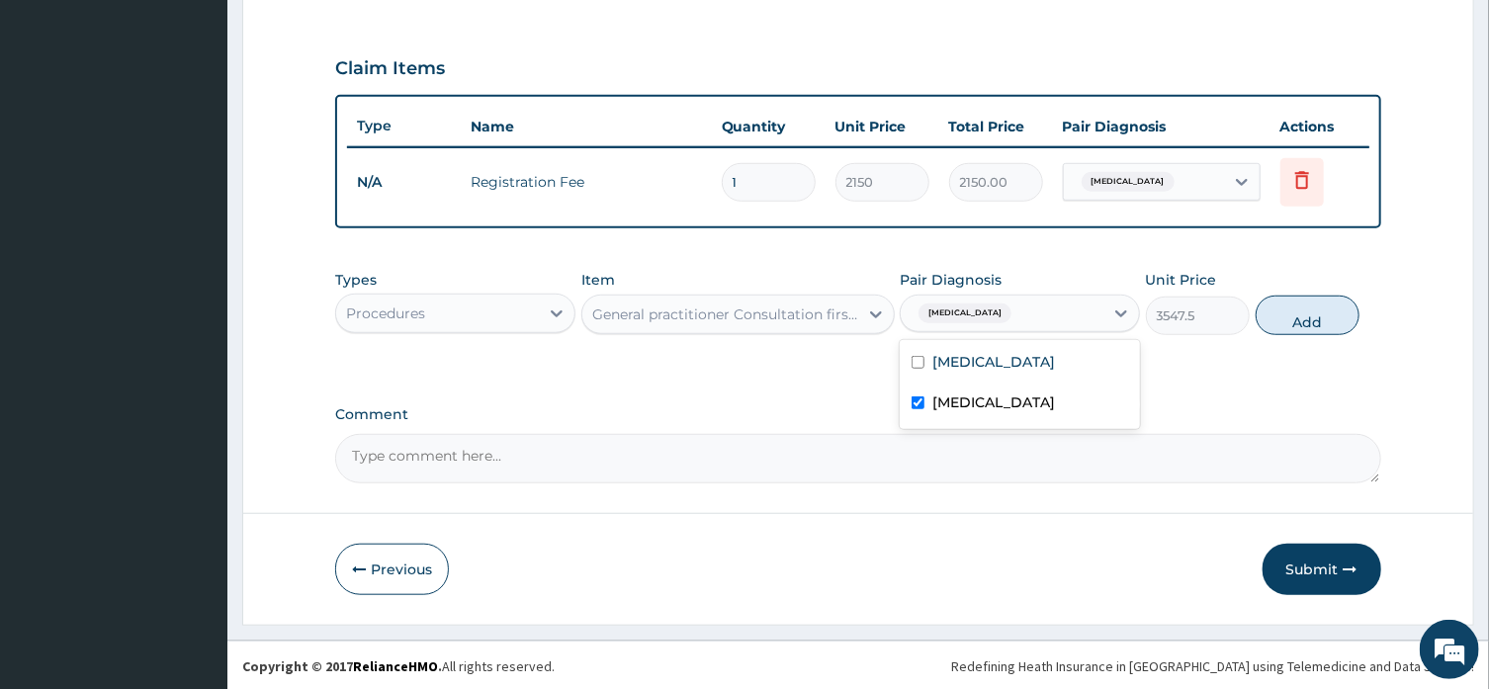
click at [1324, 308] on button "Add" at bounding box center [1308, 316] width 105 height 40
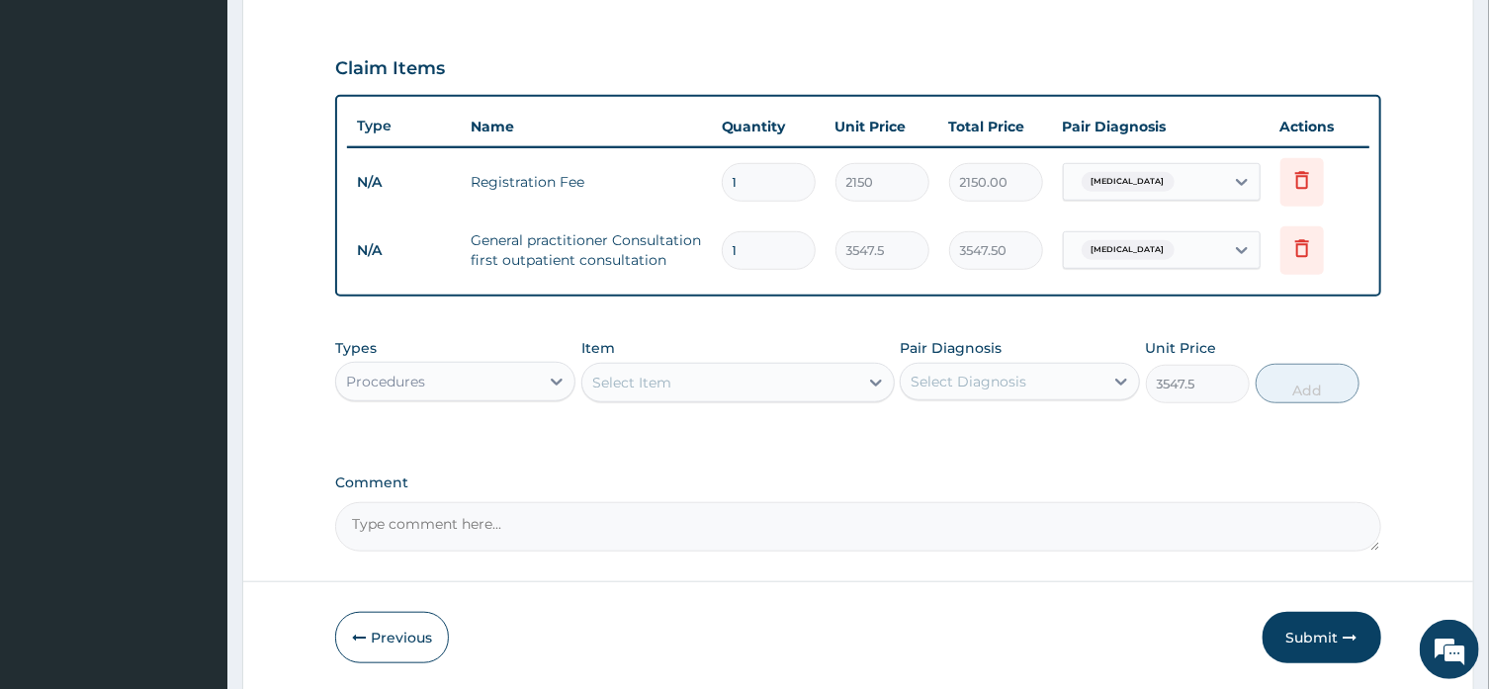
type input "0"
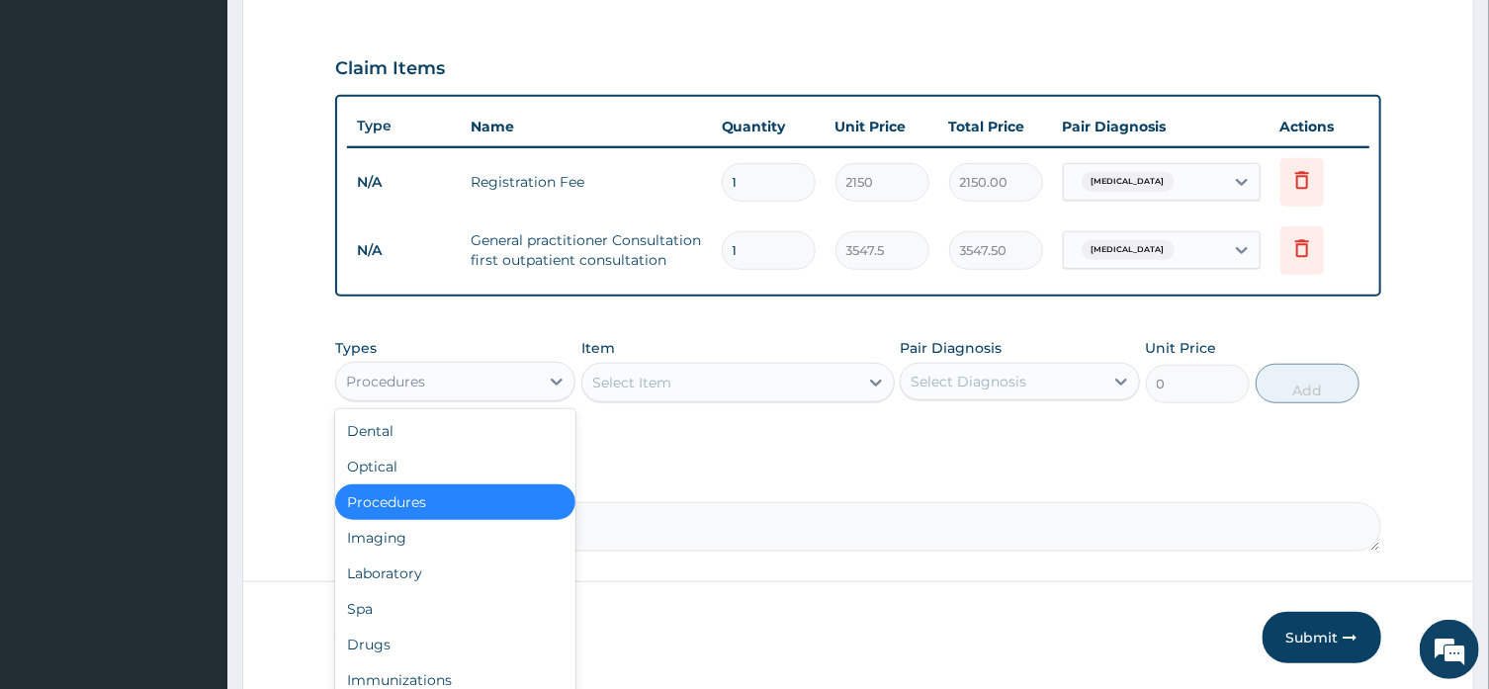
click at [515, 380] on div "Procedures" at bounding box center [437, 382] width 203 height 32
click at [476, 577] on div "Laboratory" at bounding box center [455, 574] width 240 height 36
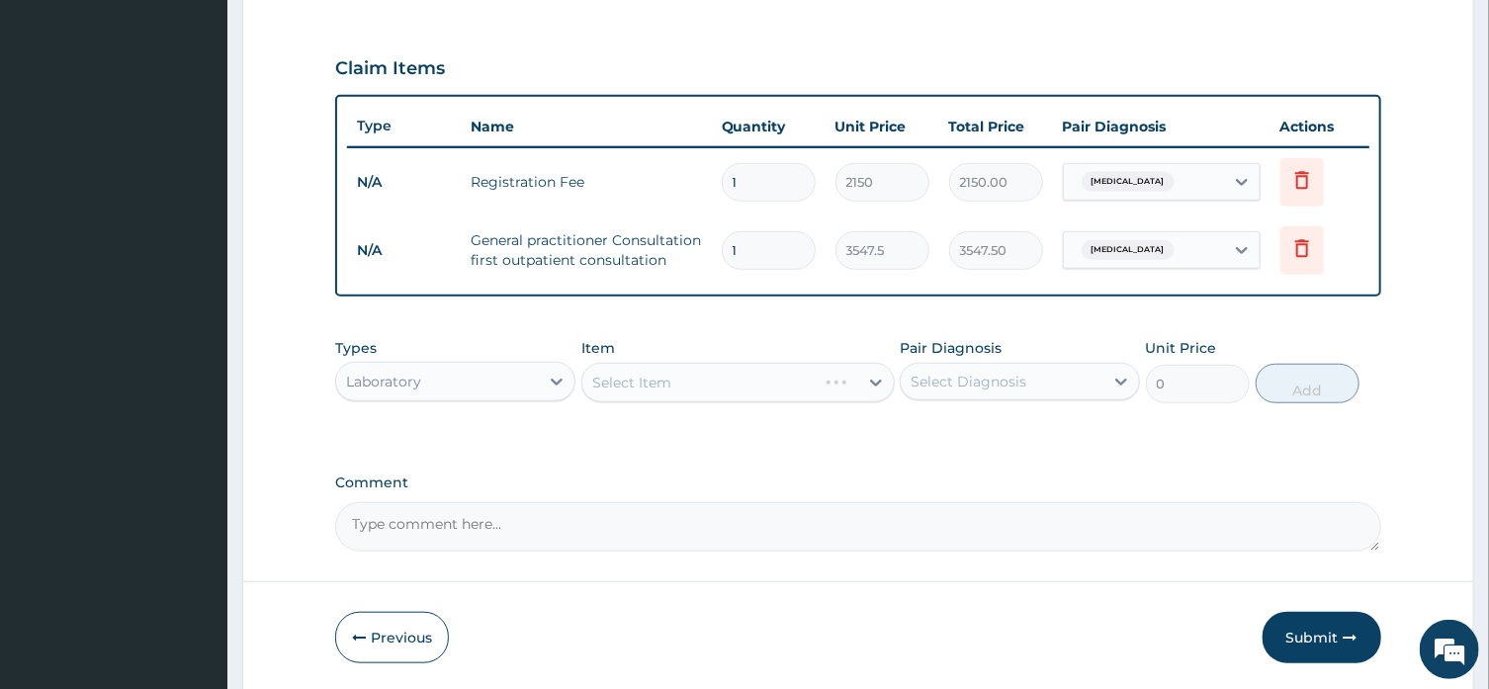
click at [767, 378] on div "Select Item" at bounding box center [737, 383] width 313 height 40
click at [882, 381] on icon at bounding box center [876, 383] width 20 height 20
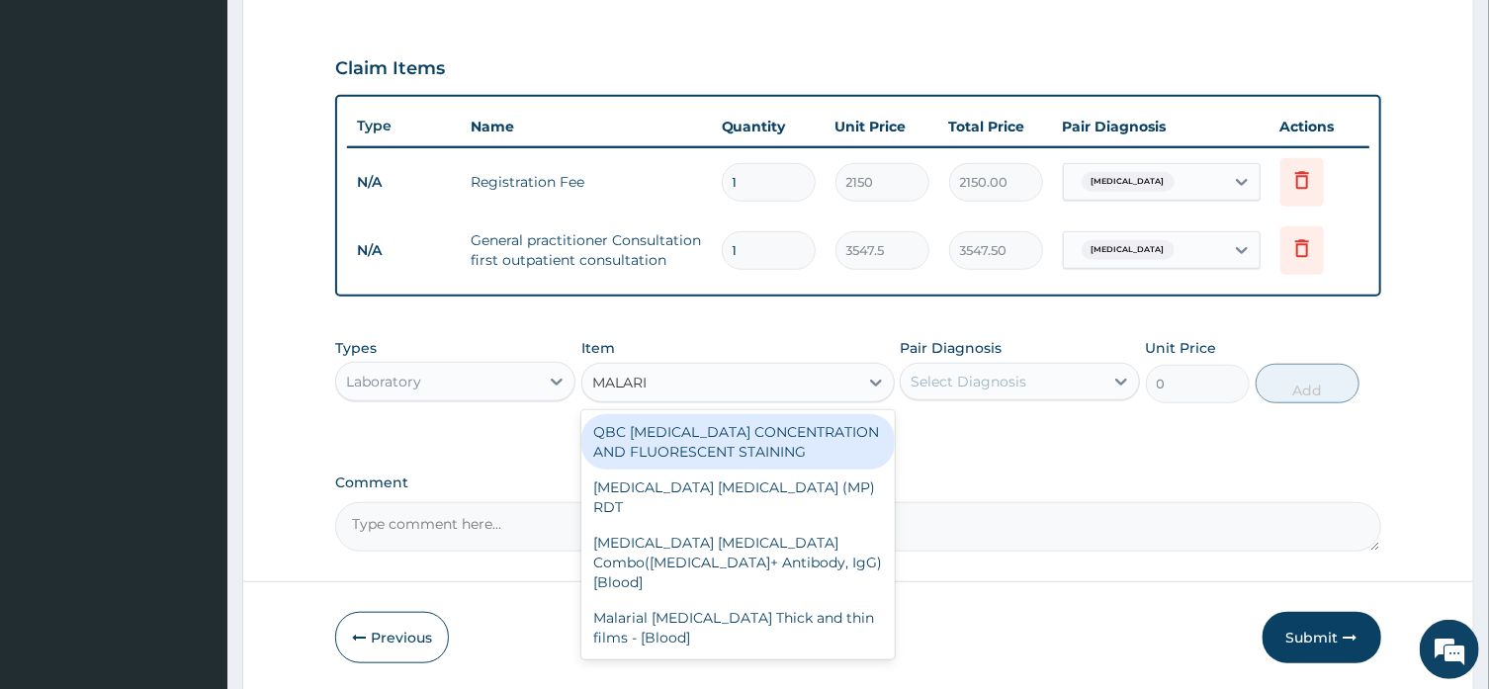
type input "[MEDICAL_DATA]"
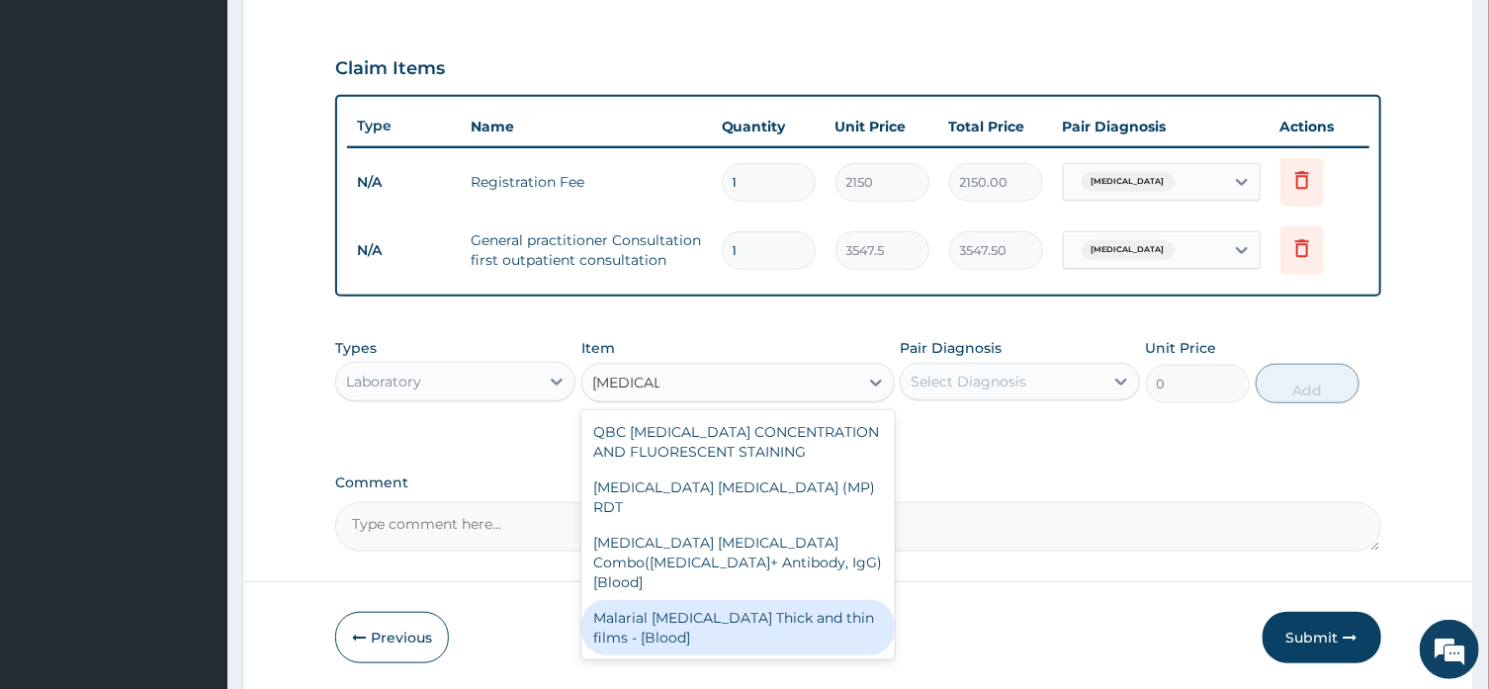
click at [776, 609] on div "Malarial [MEDICAL_DATA] Thick and thin films - [Blood]" at bounding box center [737, 627] width 313 height 55
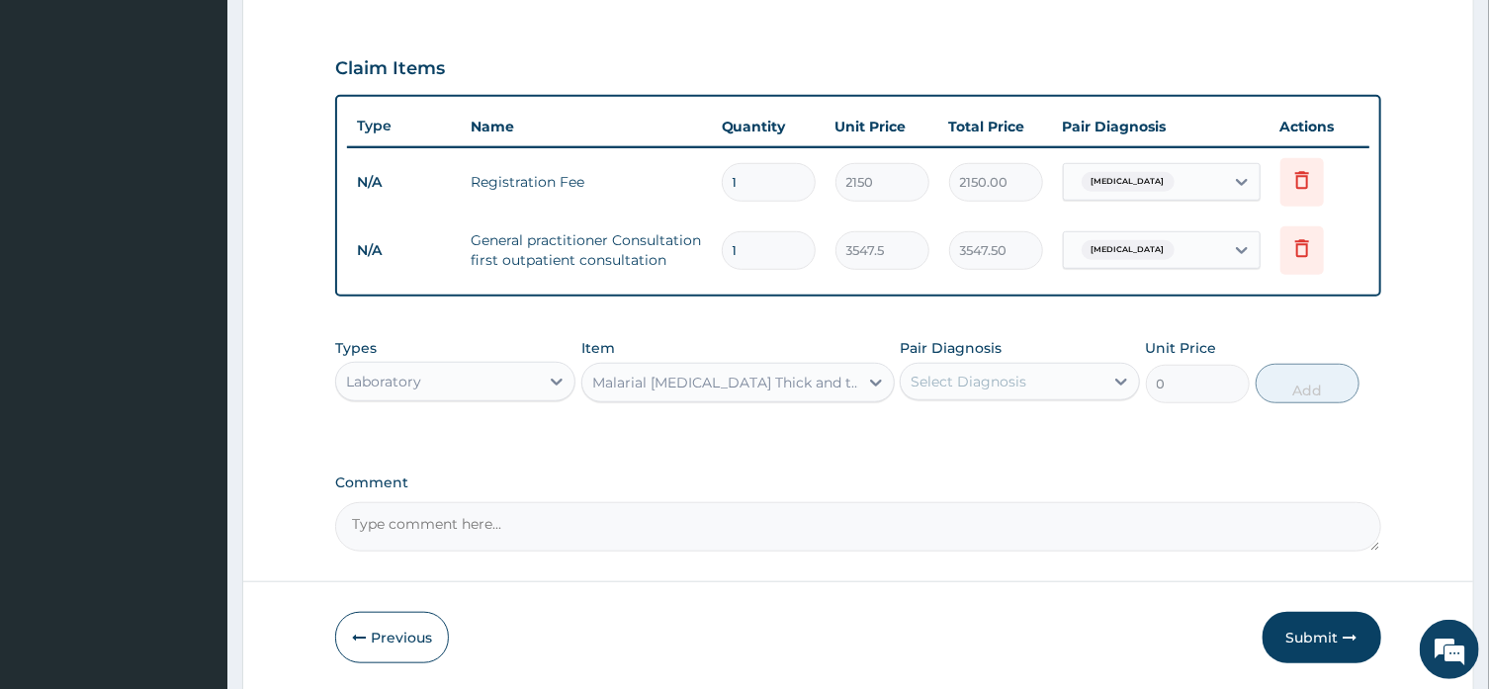
type input "1612.5"
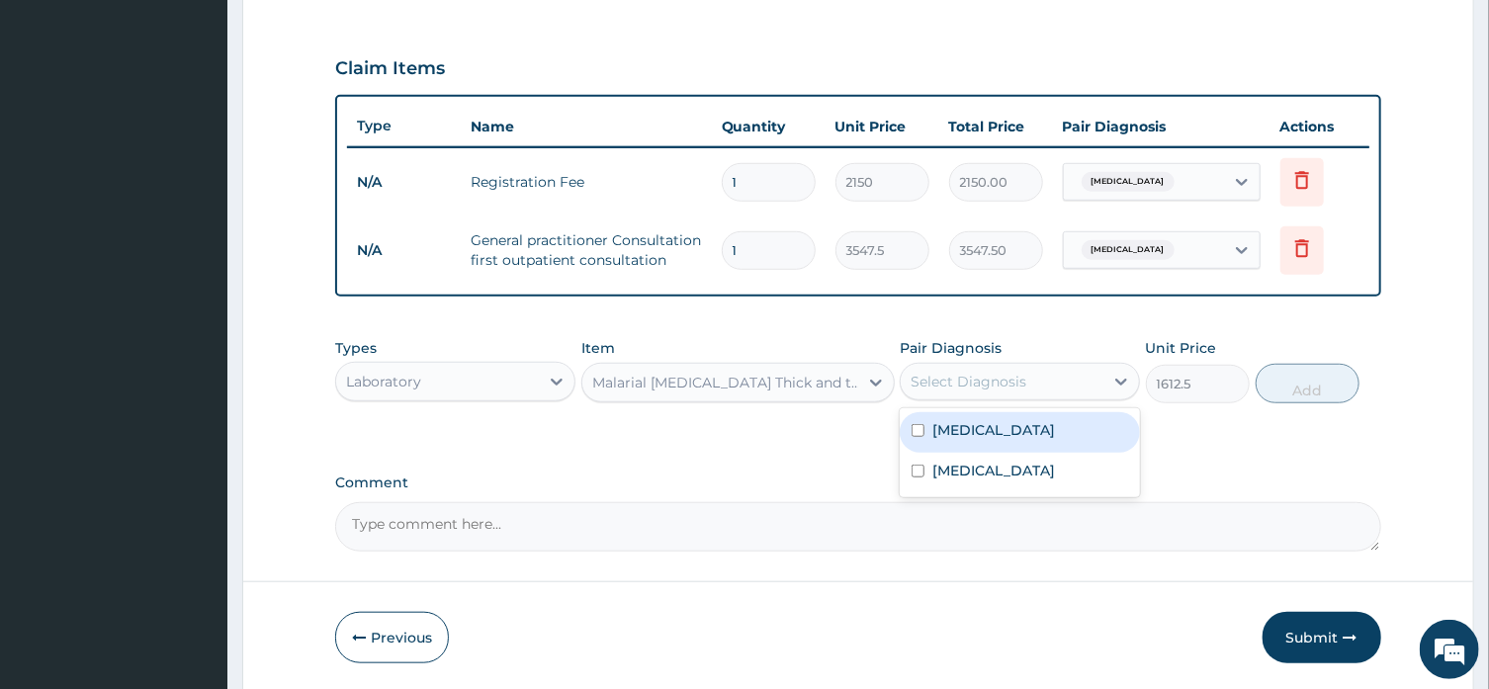
click at [1122, 382] on icon at bounding box center [1122, 382] width 12 height 7
click at [1106, 426] on div "[MEDICAL_DATA]" at bounding box center [1020, 432] width 240 height 41
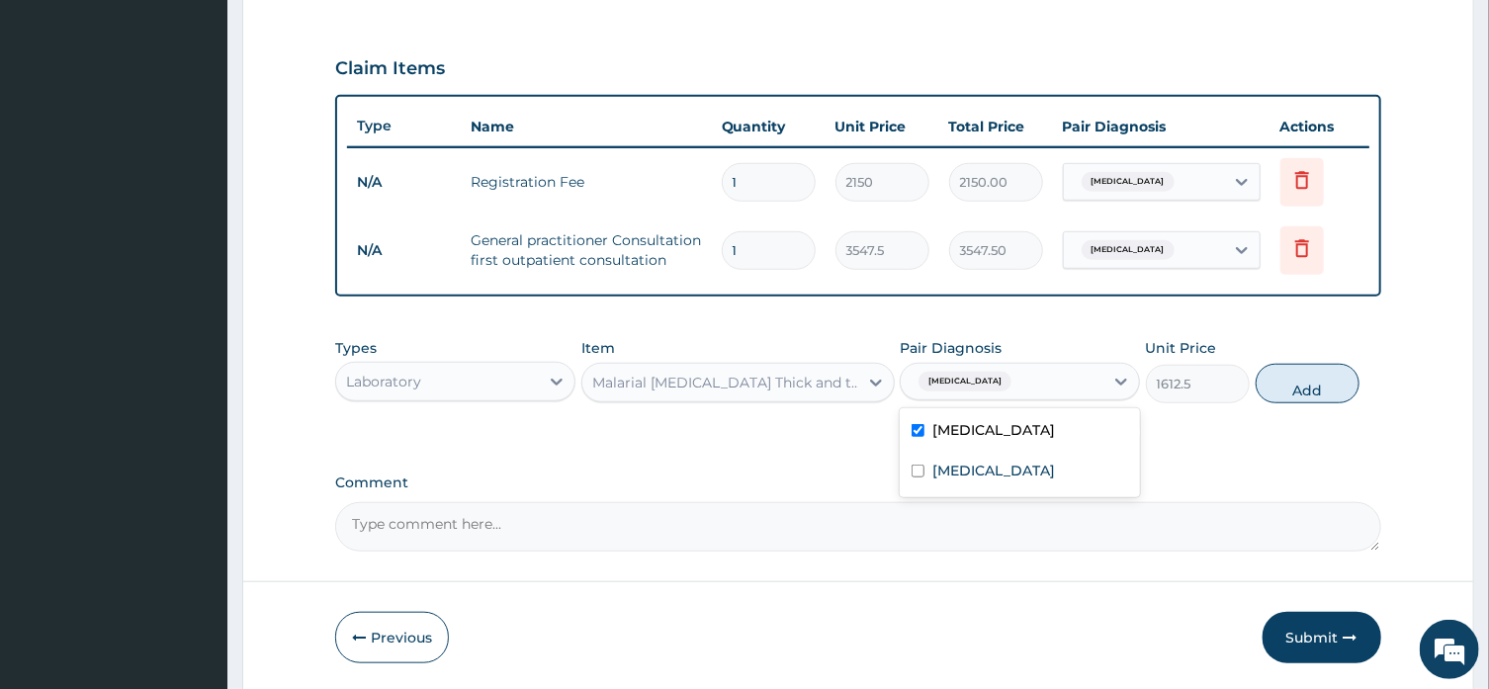
checkbox input "true"
click at [1326, 383] on button "Add" at bounding box center [1308, 384] width 105 height 40
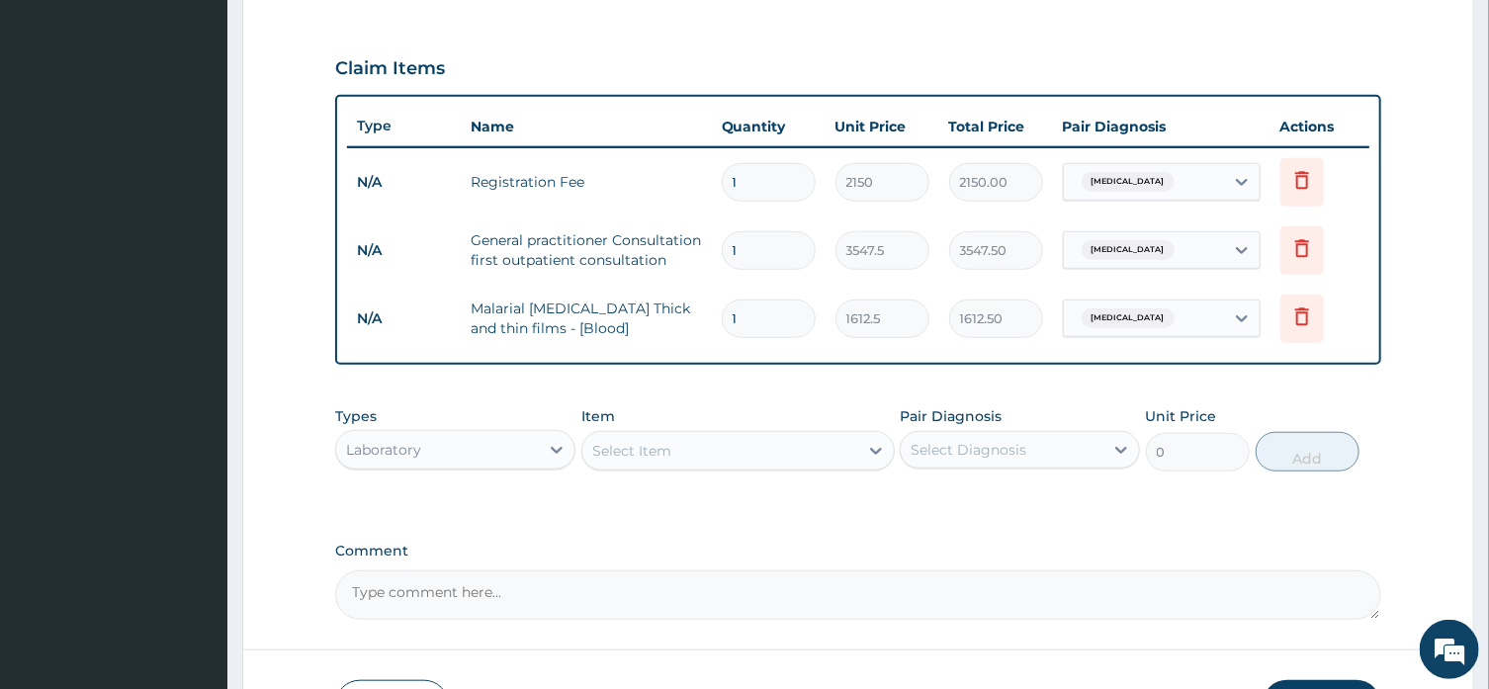
click at [1326, 383] on div "PA Code / Prescription Code Enter Code(Secondary Care Only) Encounter Date [DAT…" at bounding box center [857, 84] width 1045 height 1072
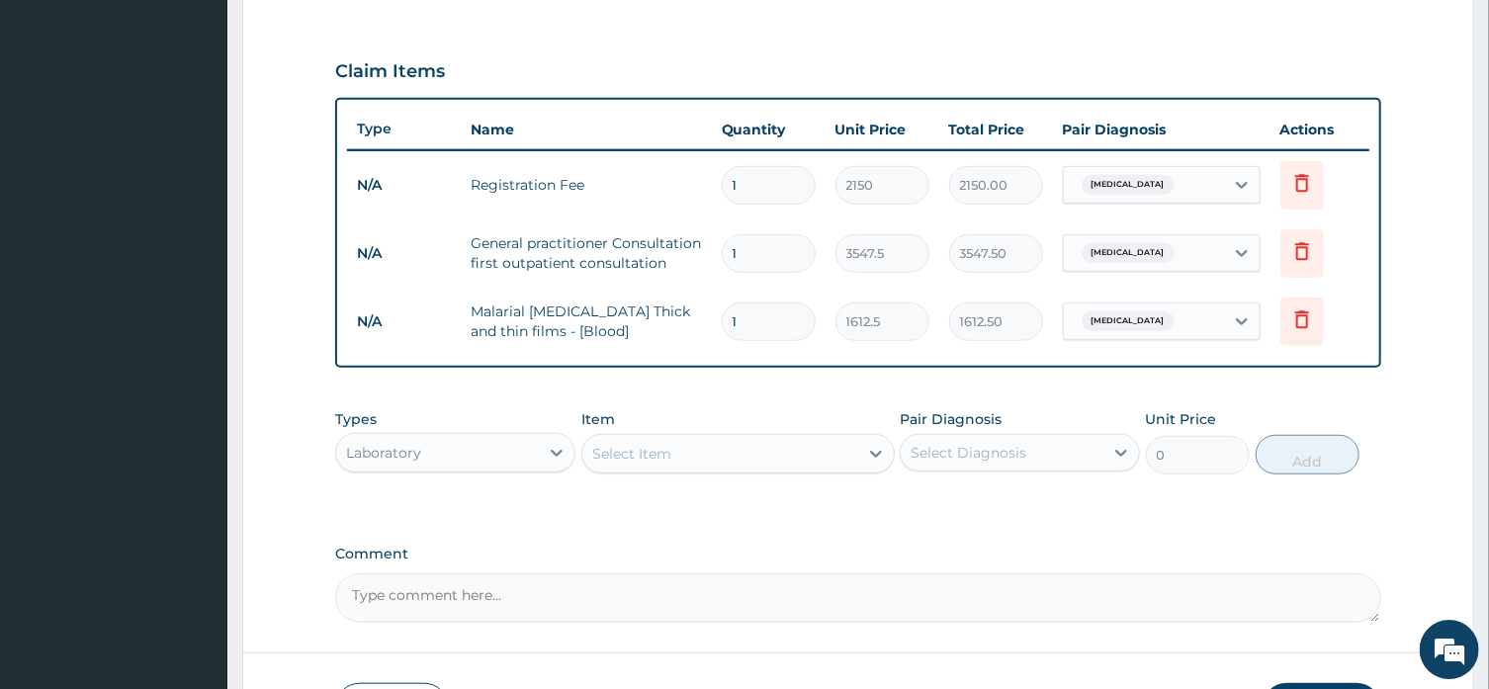
click at [556, 446] on icon at bounding box center [557, 453] width 20 height 20
click at [283, 500] on form "Step 2 of 2 PA Code / Prescription Code Enter Code(Secondary Care Only) Encount…" at bounding box center [858, 115] width 1232 height 1297
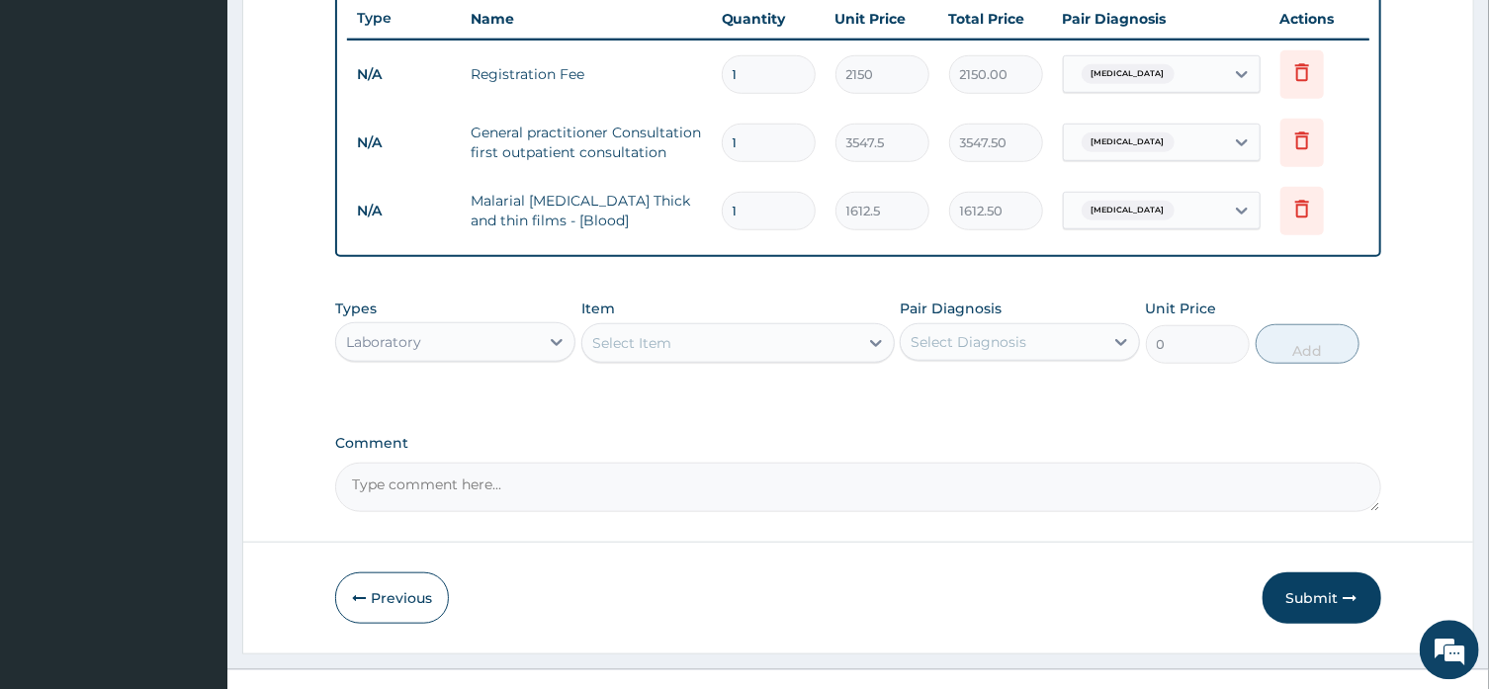
scroll to position [777, 0]
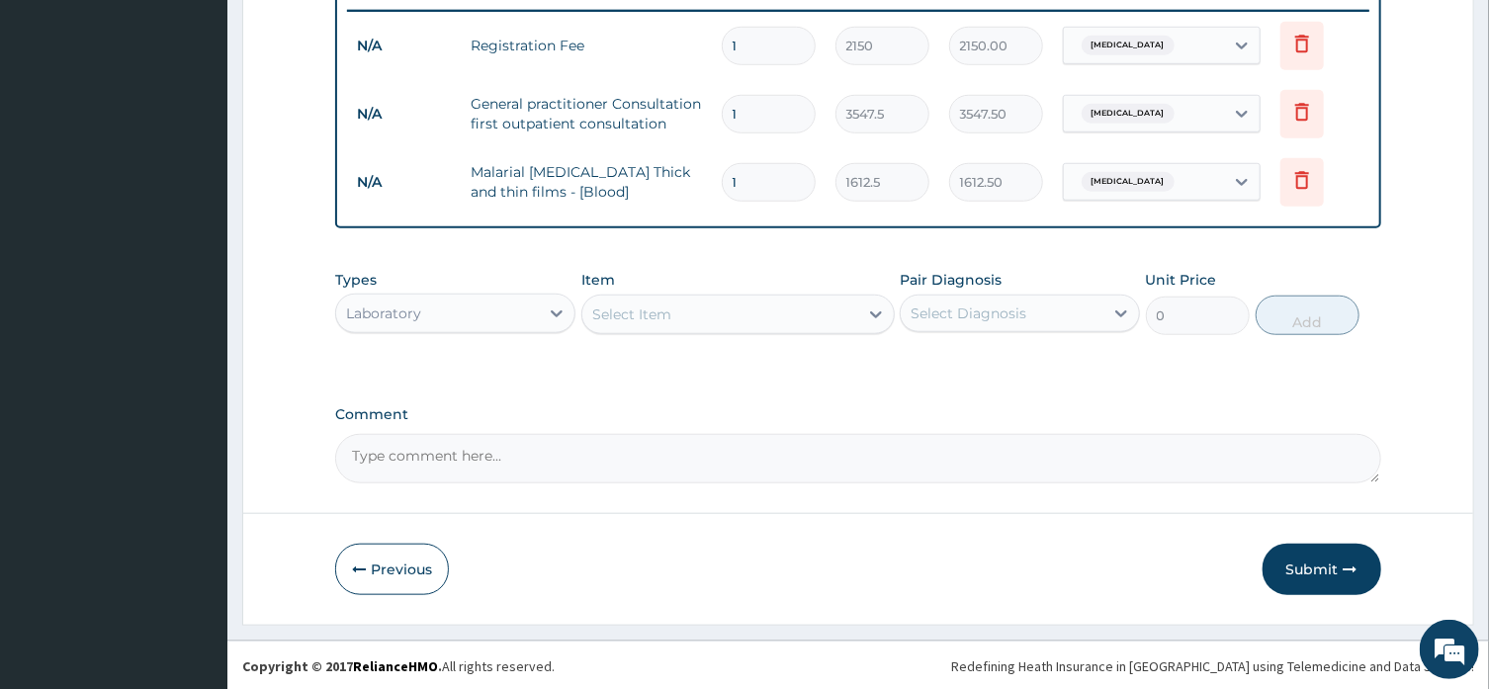
click at [451, 324] on div "Laboratory" at bounding box center [437, 314] width 203 height 32
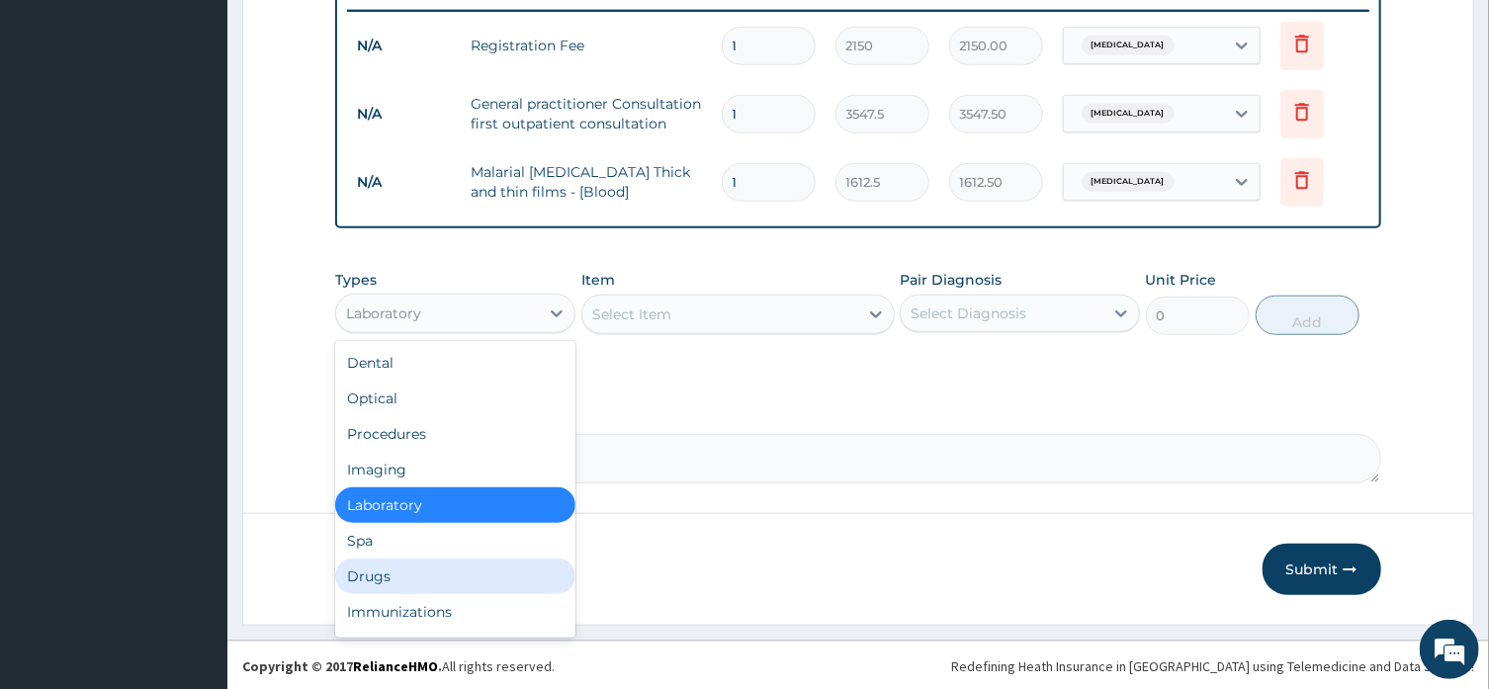
click at [410, 569] on div "Drugs" at bounding box center [455, 577] width 240 height 36
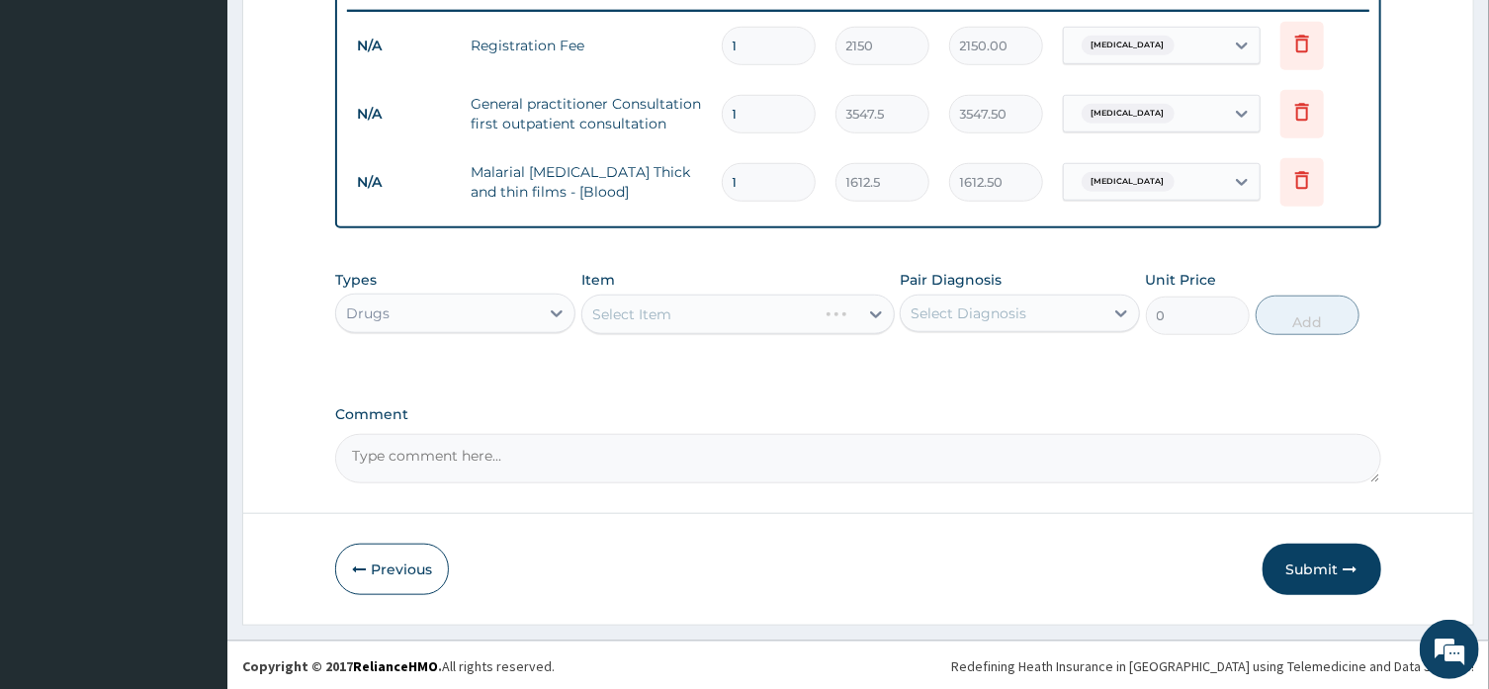
click at [688, 309] on div "Select Item" at bounding box center [737, 315] width 313 height 40
click at [877, 305] on icon at bounding box center [876, 315] width 20 height 20
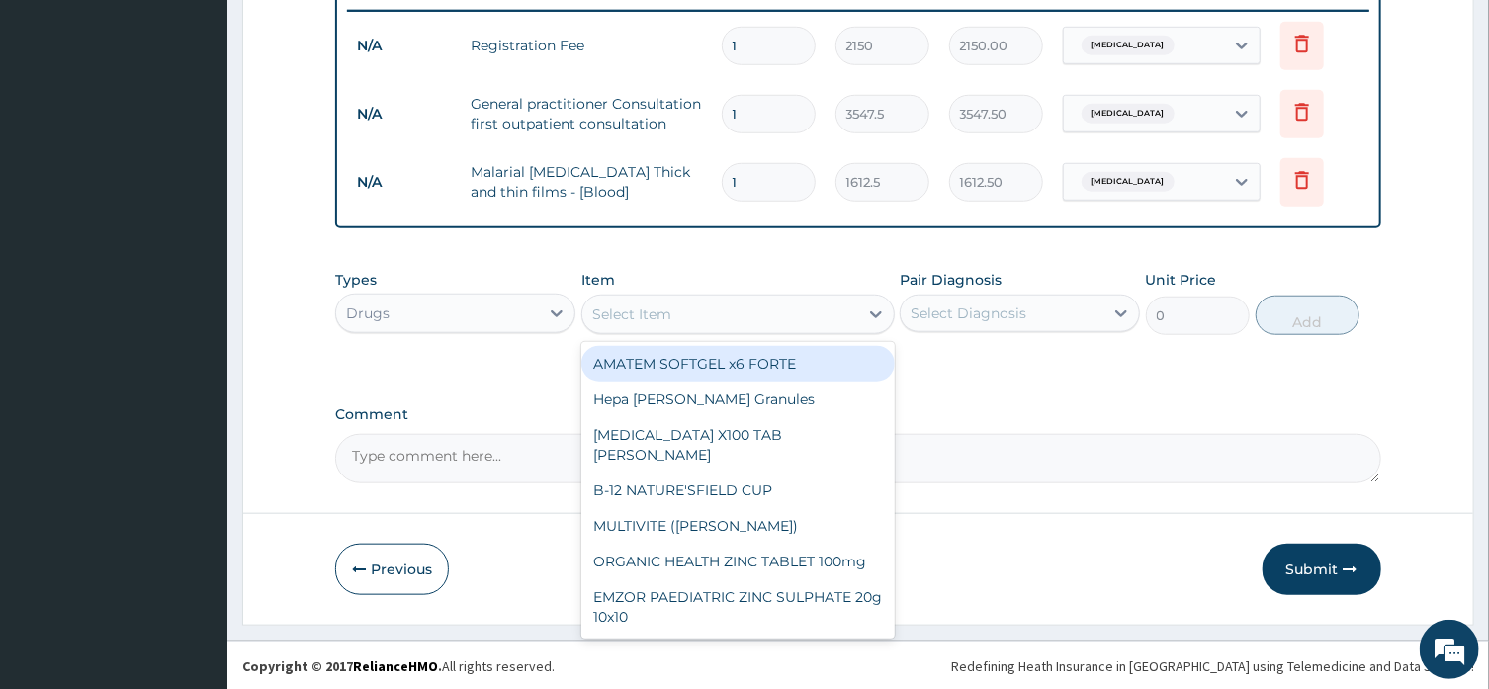
click at [716, 356] on div "AMATEM SOFTGEL x6 FORTE" at bounding box center [737, 364] width 313 height 36
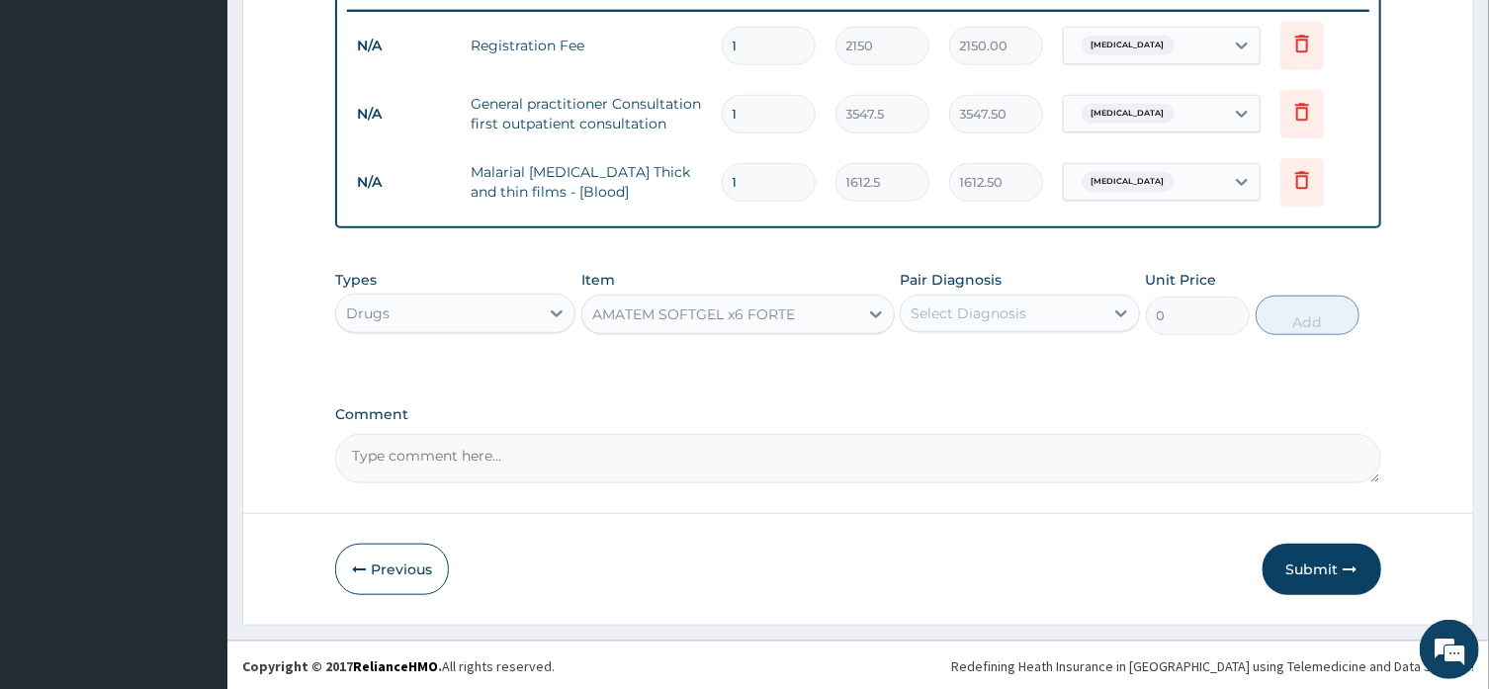
type input "430"
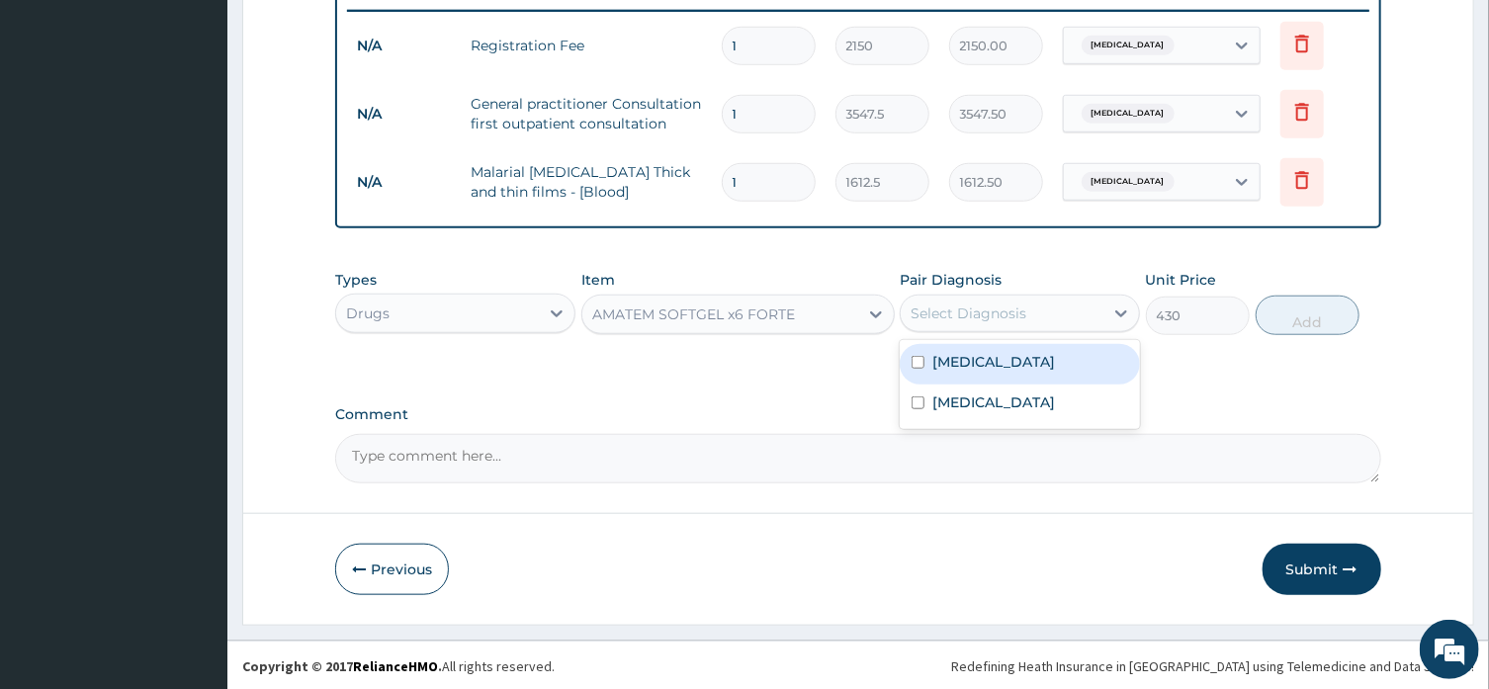
click at [1072, 318] on div "Select Diagnosis" at bounding box center [1002, 314] width 203 height 32
click at [1078, 370] on div "[MEDICAL_DATA]" at bounding box center [1020, 364] width 240 height 41
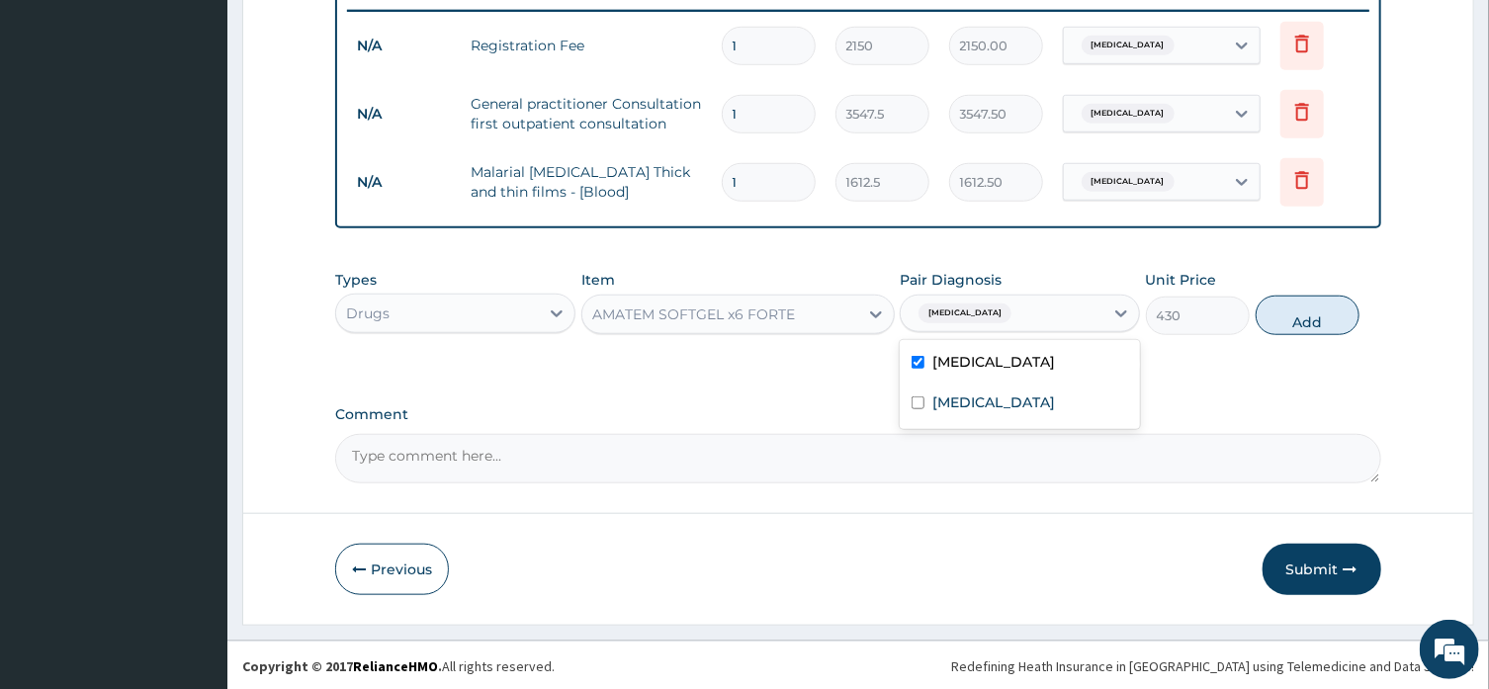
checkbox input "true"
click at [1308, 316] on button "Add" at bounding box center [1308, 316] width 105 height 40
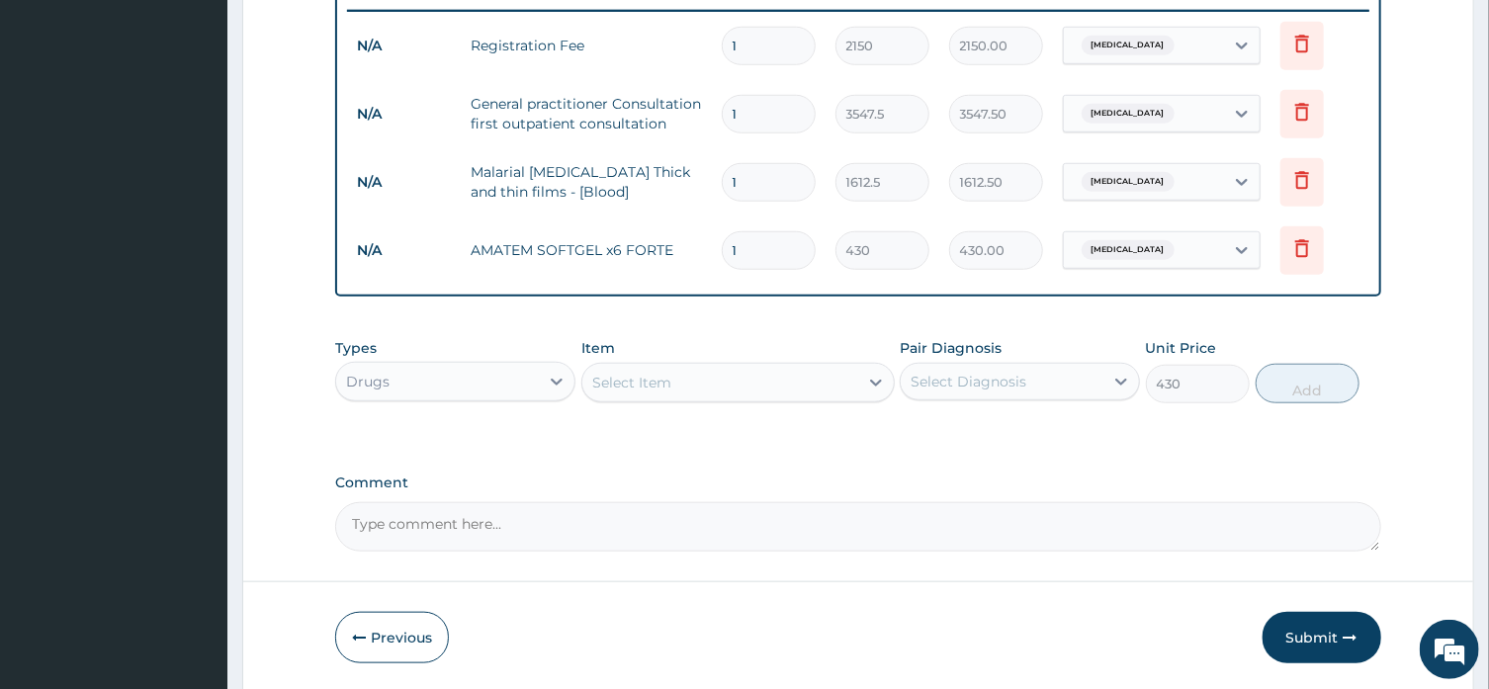
type input "0"
type input "0.00"
type input "6"
type input "2580.00"
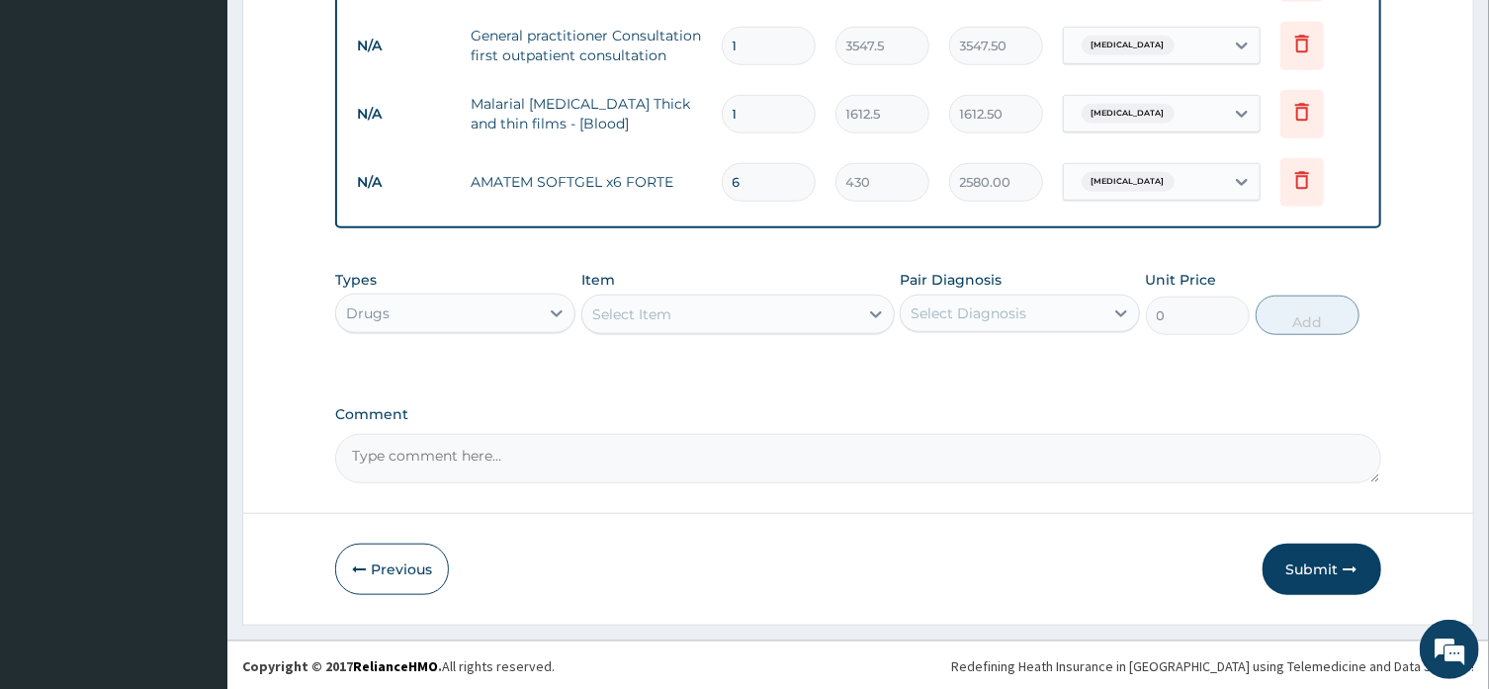
scroll to position [842, 0]
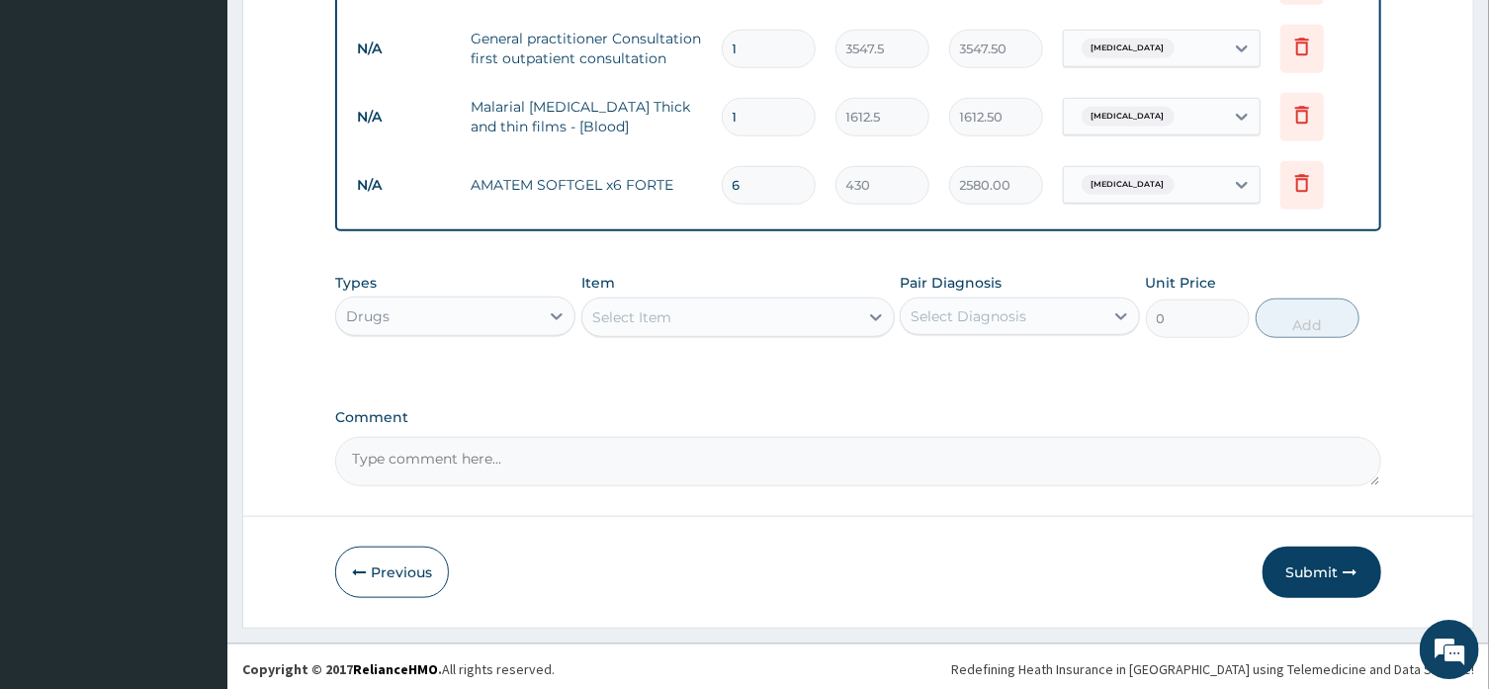
type input "6"
click at [823, 313] on div "Select Item" at bounding box center [720, 318] width 276 height 32
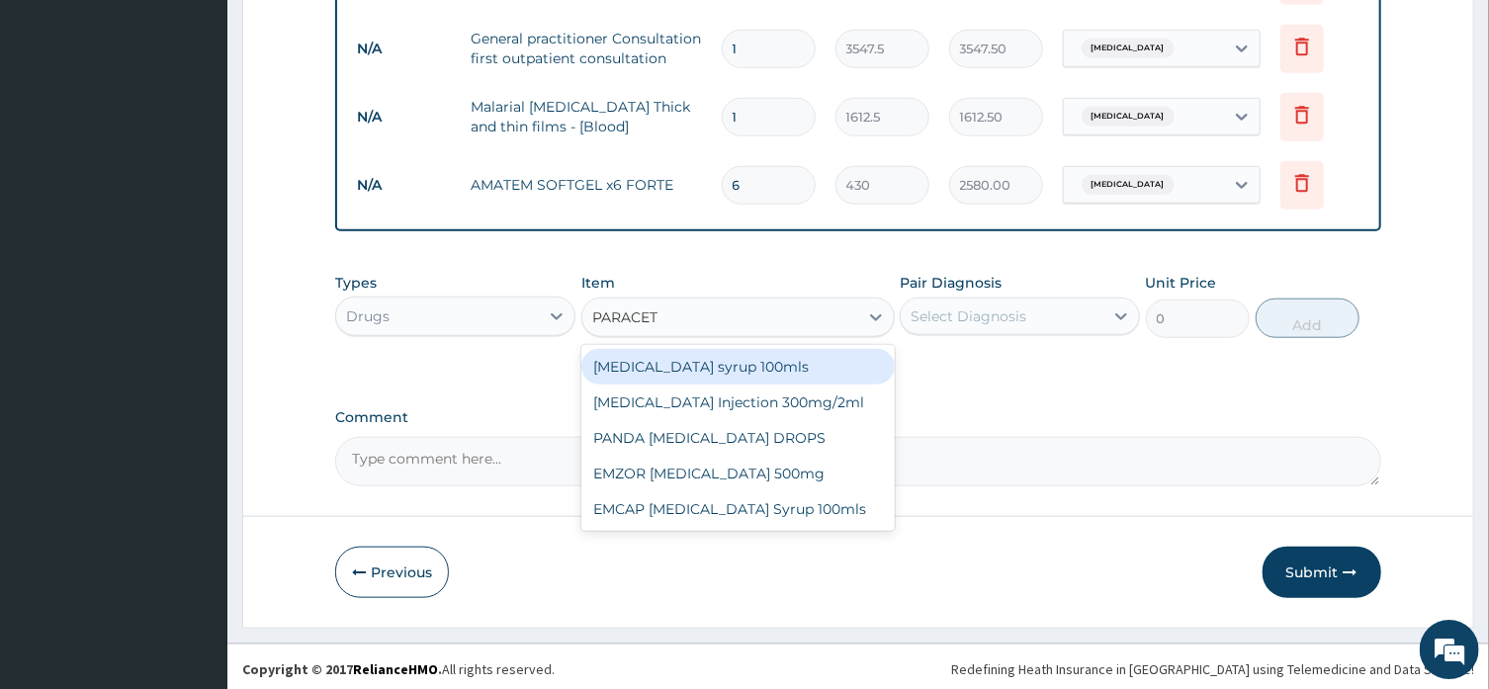
type input "PARACETA"
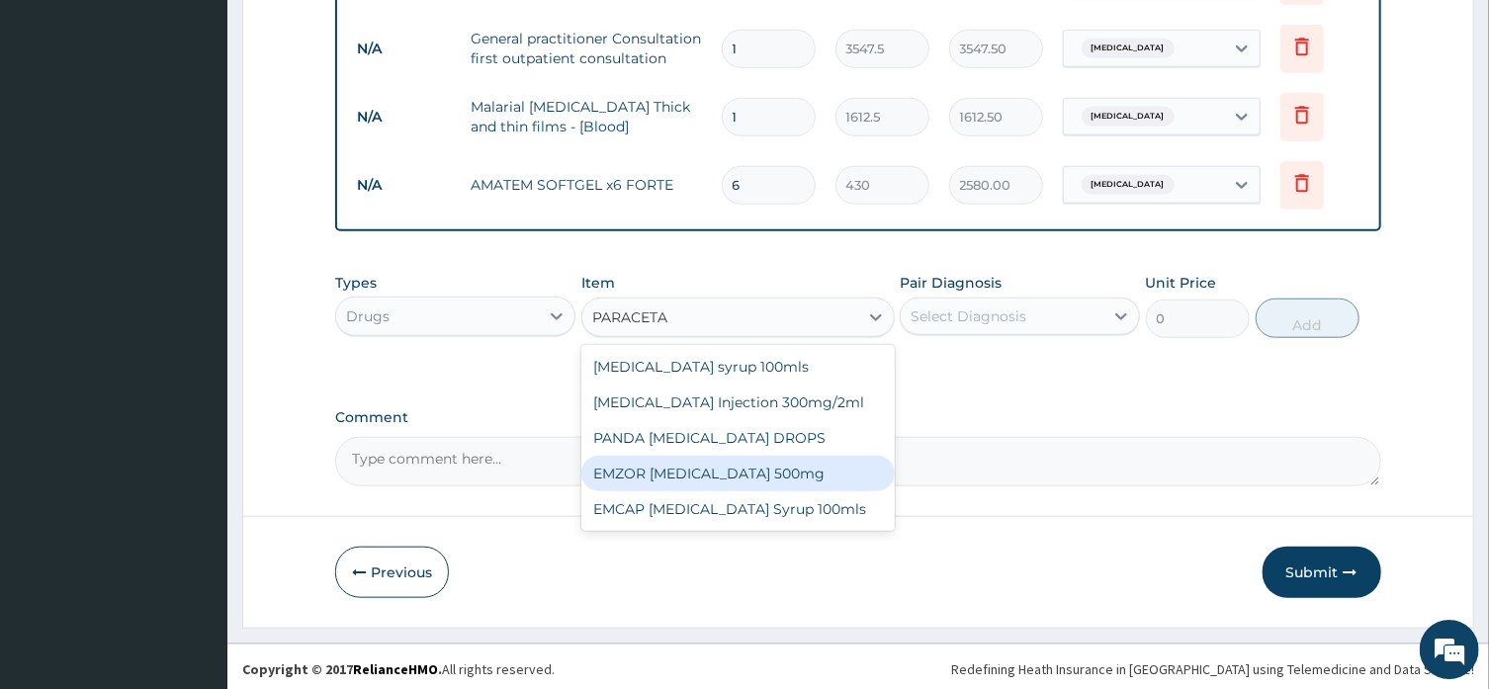
click at [797, 472] on div "EMZOR [MEDICAL_DATA] 500mg" at bounding box center [737, 474] width 313 height 36
type input "21.5"
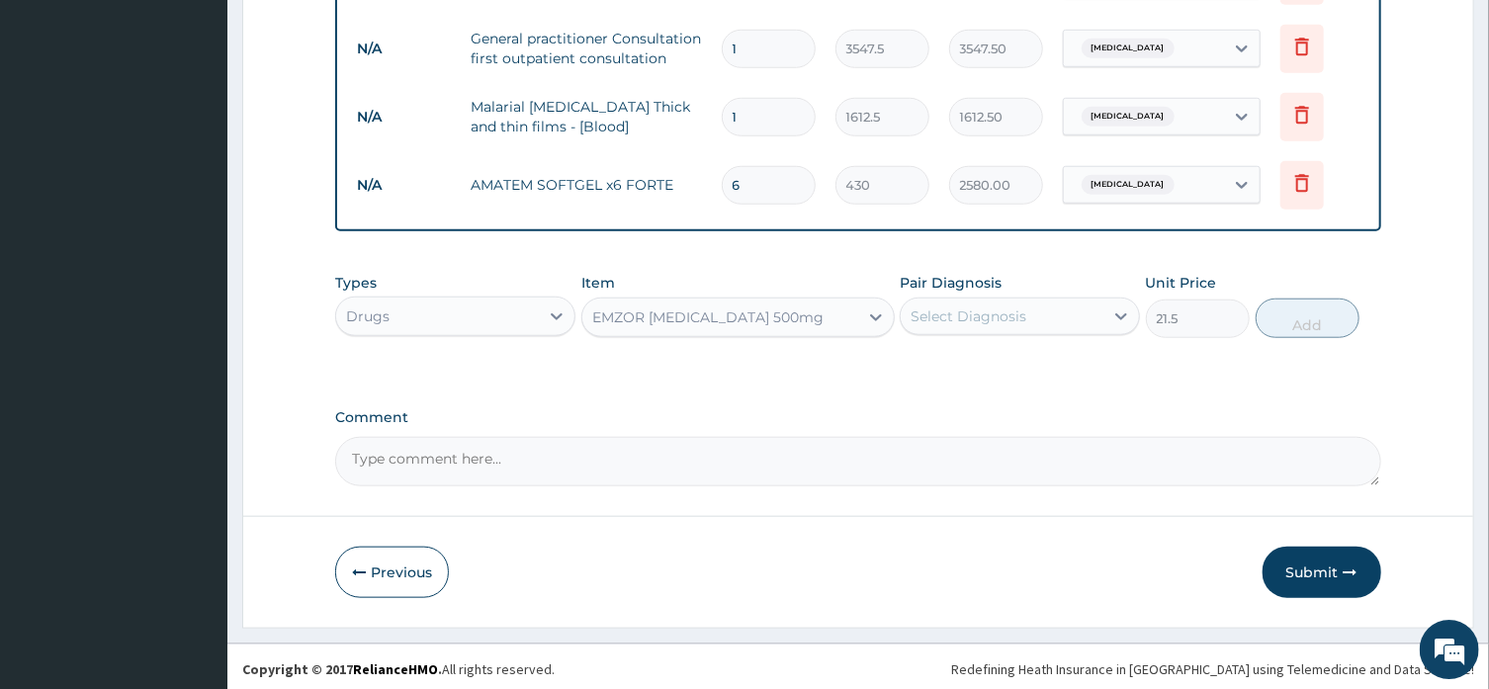
click at [1004, 316] on div "Select Diagnosis" at bounding box center [969, 316] width 116 height 20
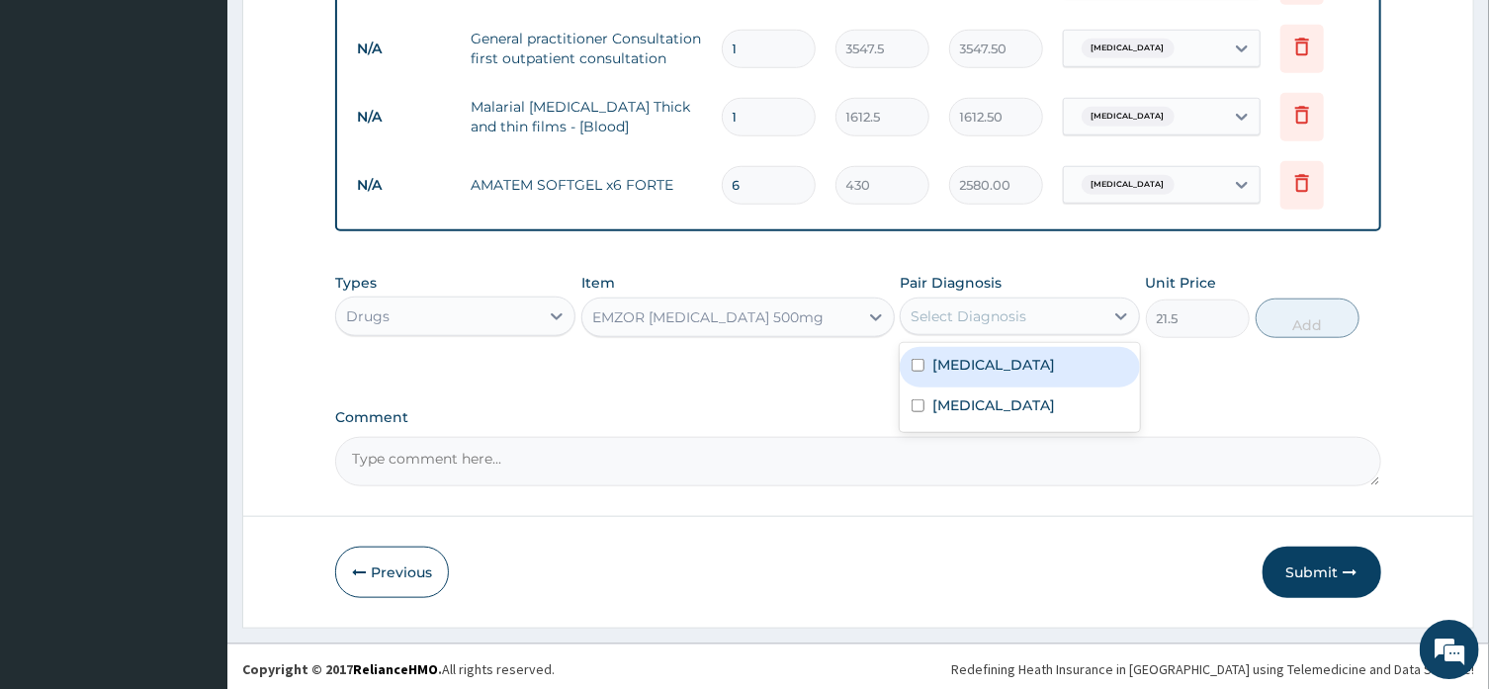
click at [1002, 373] on div "[MEDICAL_DATA]" at bounding box center [1020, 367] width 240 height 41
checkbox input "true"
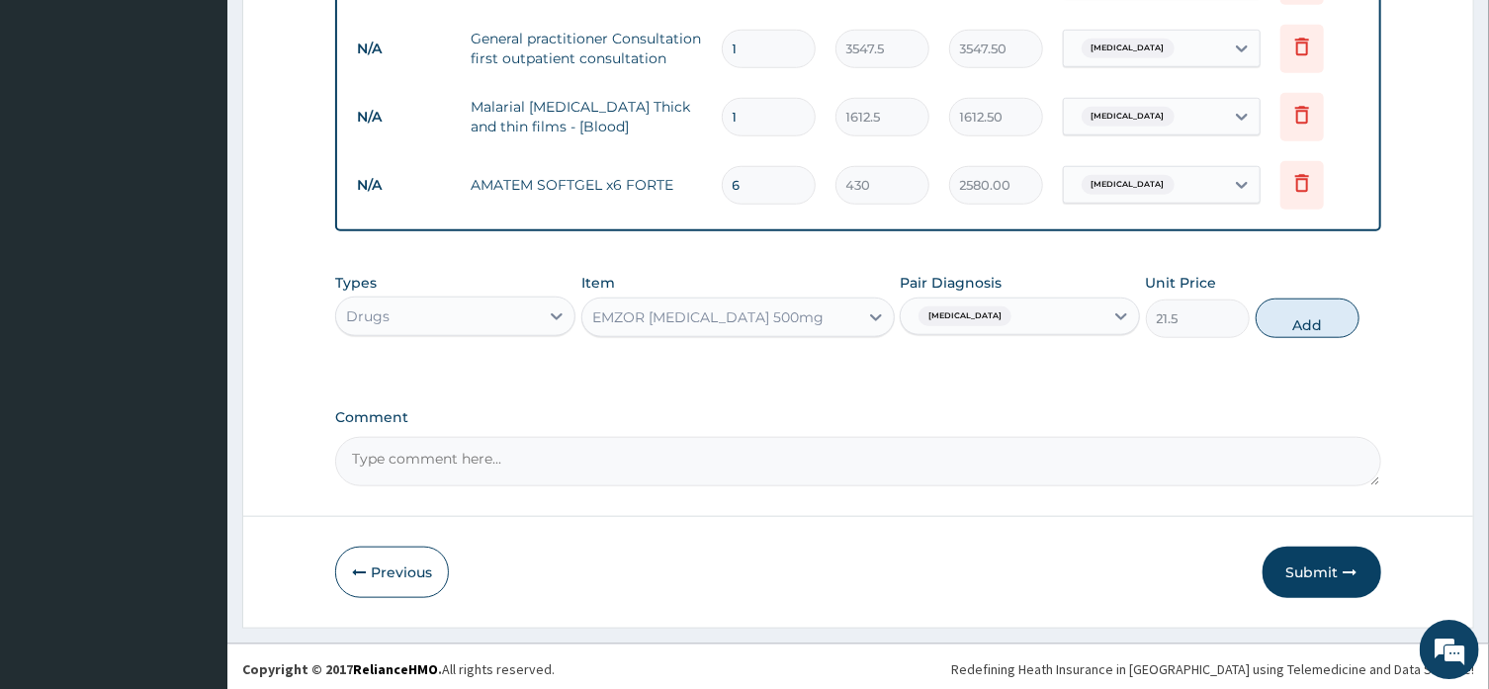
click at [1309, 317] on button "Add" at bounding box center [1308, 319] width 105 height 40
type input "0"
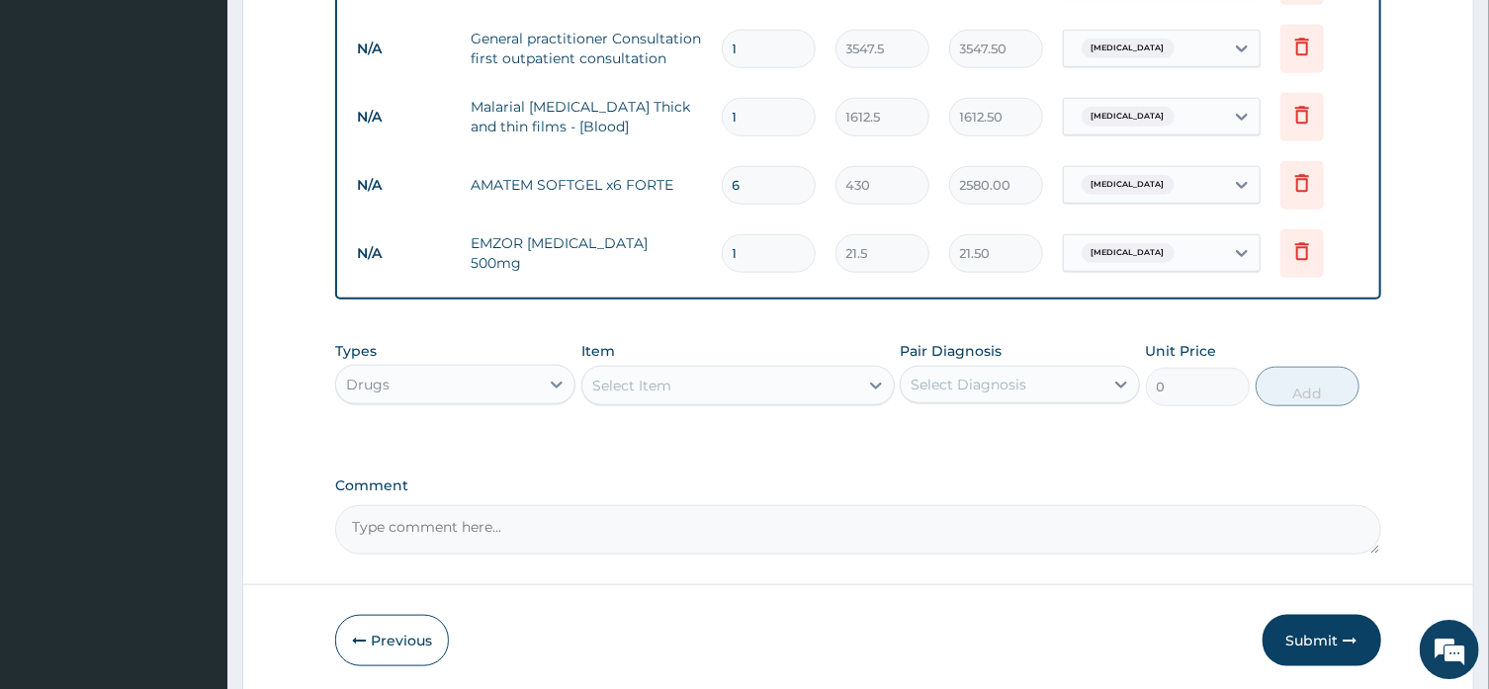
type input "0.00"
type input "2"
type input "43.00"
type input "20"
type input "430.00"
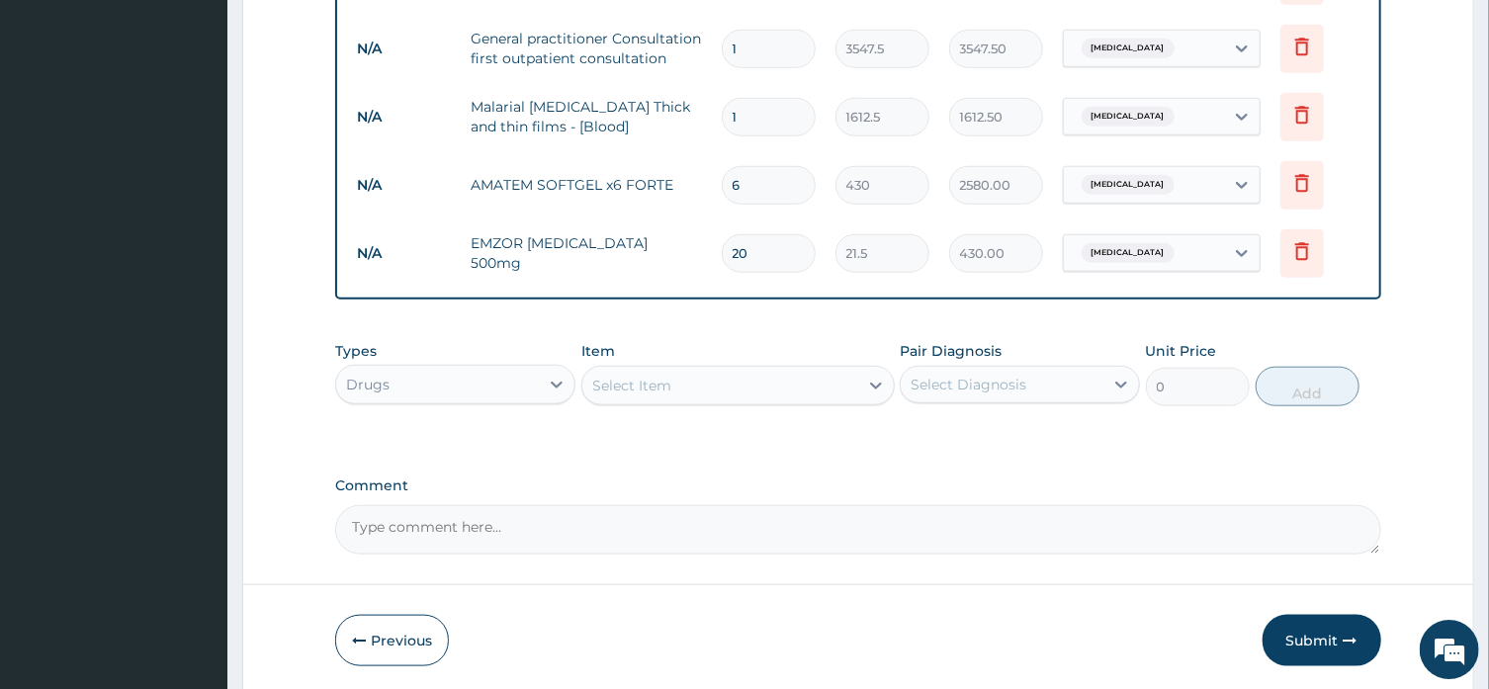
type input "20"
click at [636, 379] on div "Select Item" at bounding box center [631, 386] width 79 height 20
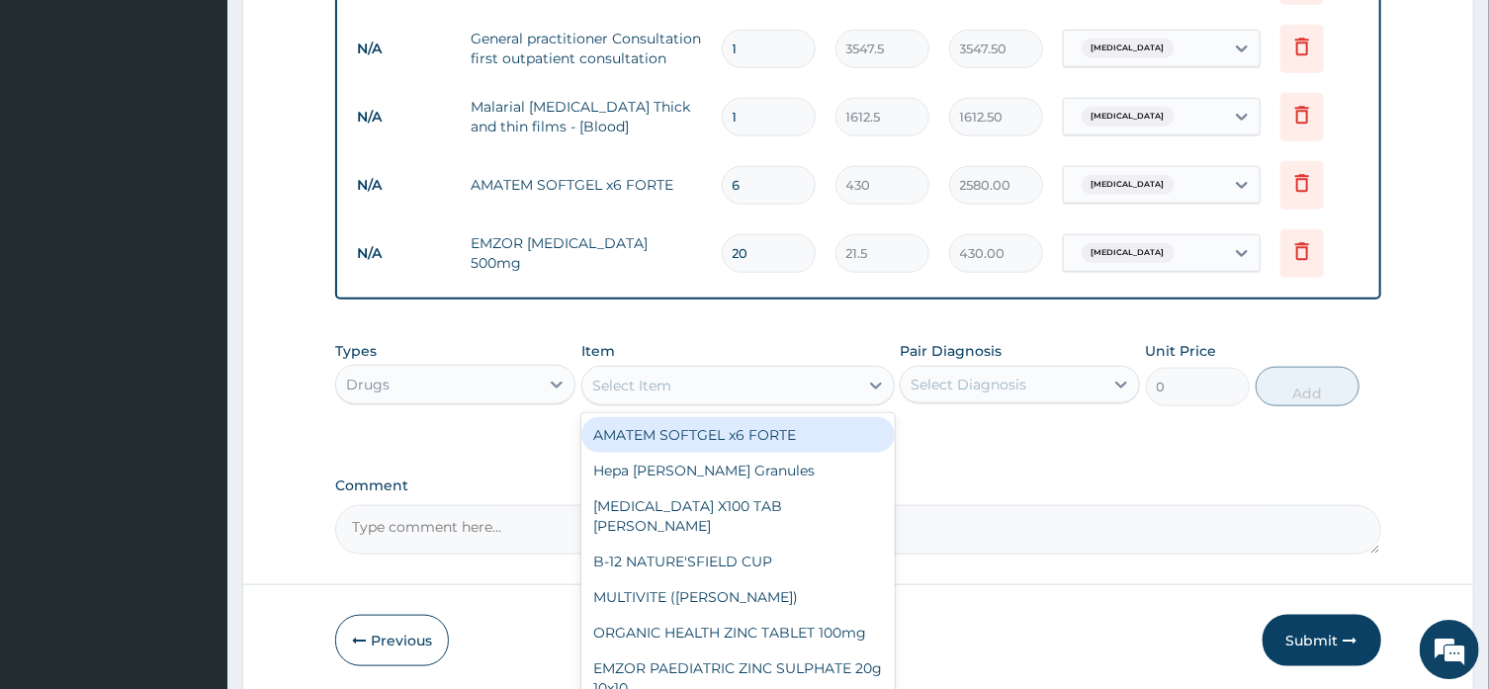
click at [1321, 640] on button "Submit" at bounding box center [1322, 640] width 119 height 51
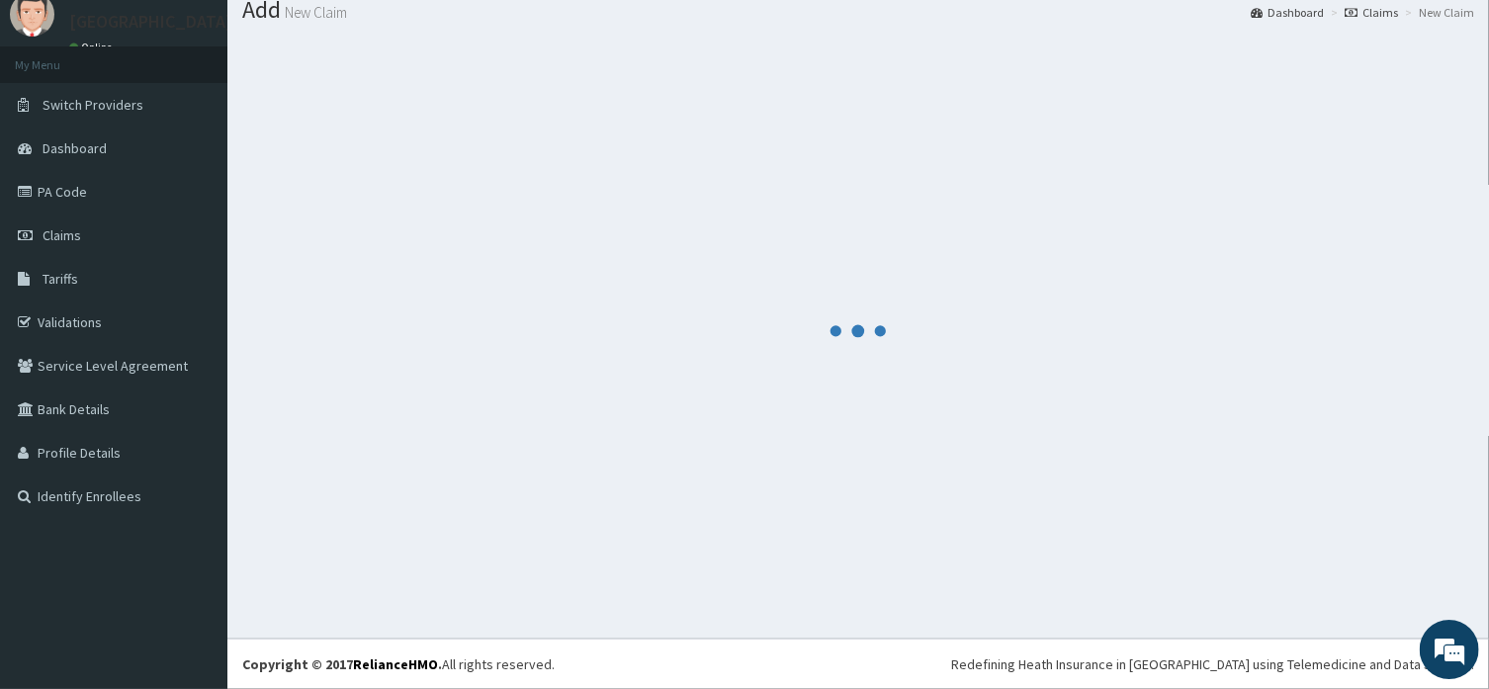
scroll to position [67, 0]
